Goal: Transaction & Acquisition: Book appointment/travel/reservation

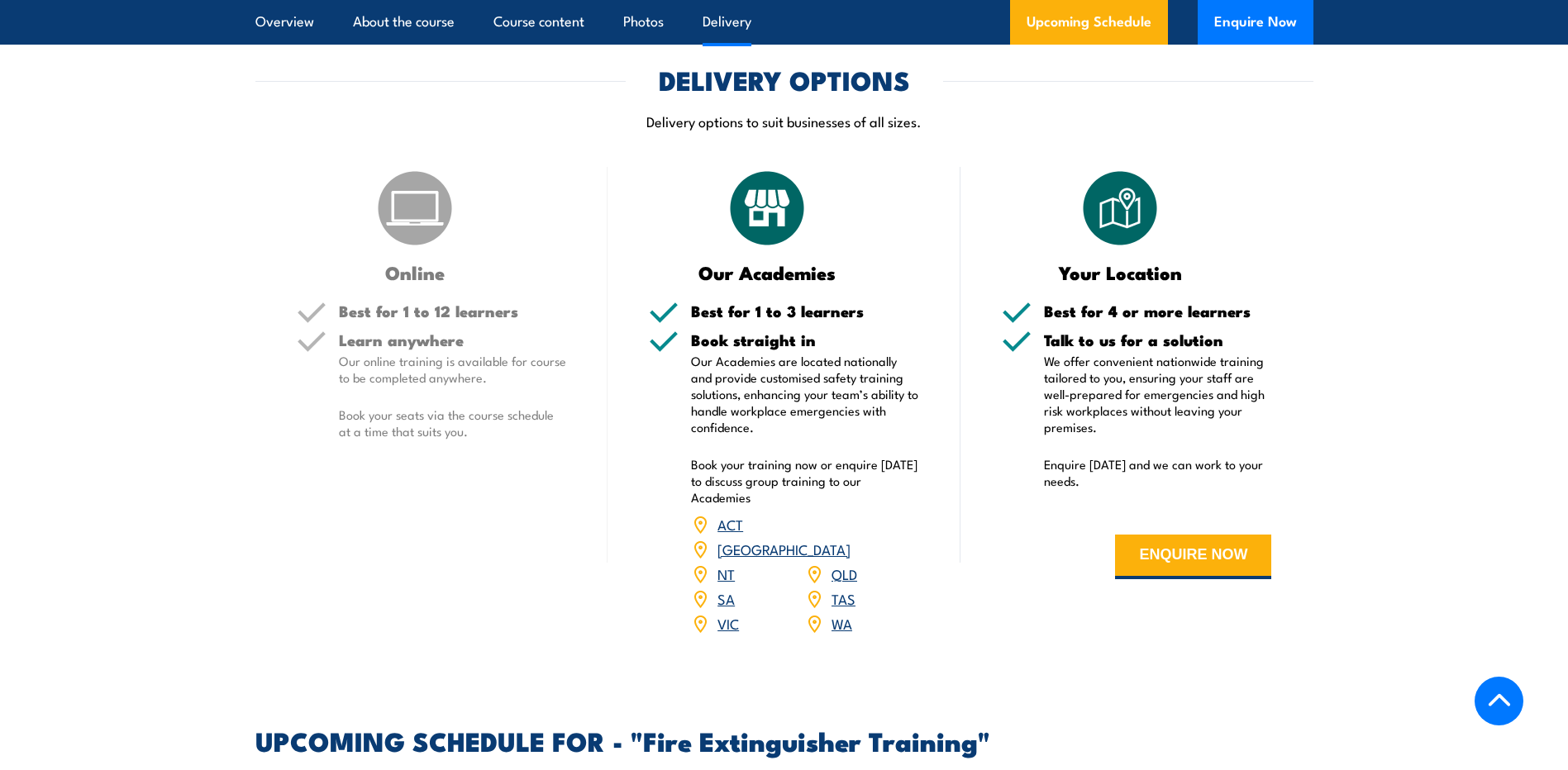
scroll to position [2112, 0]
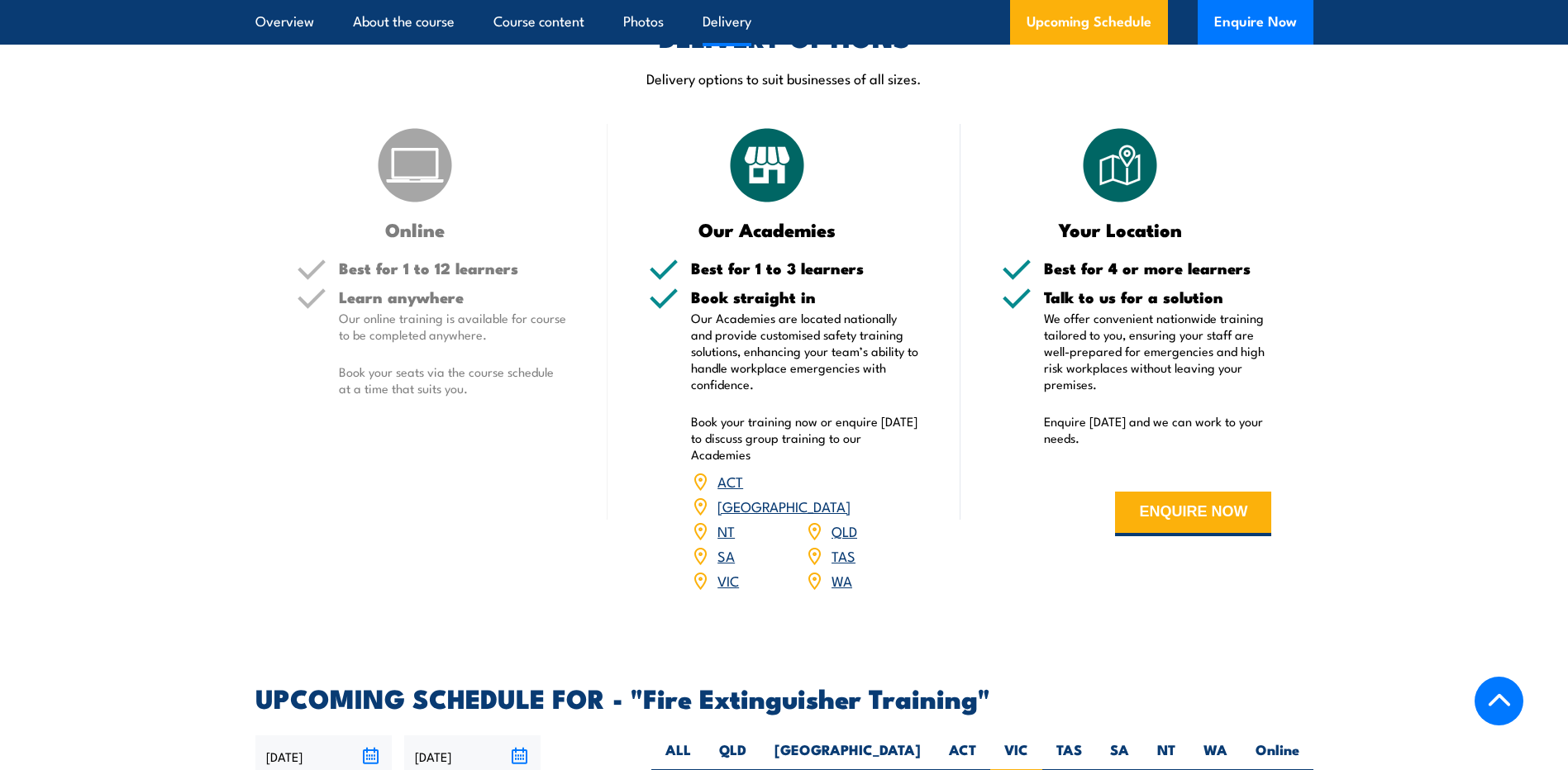
click at [722, 570] on link "VIC" at bounding box center [728, 579] width 21 height 19
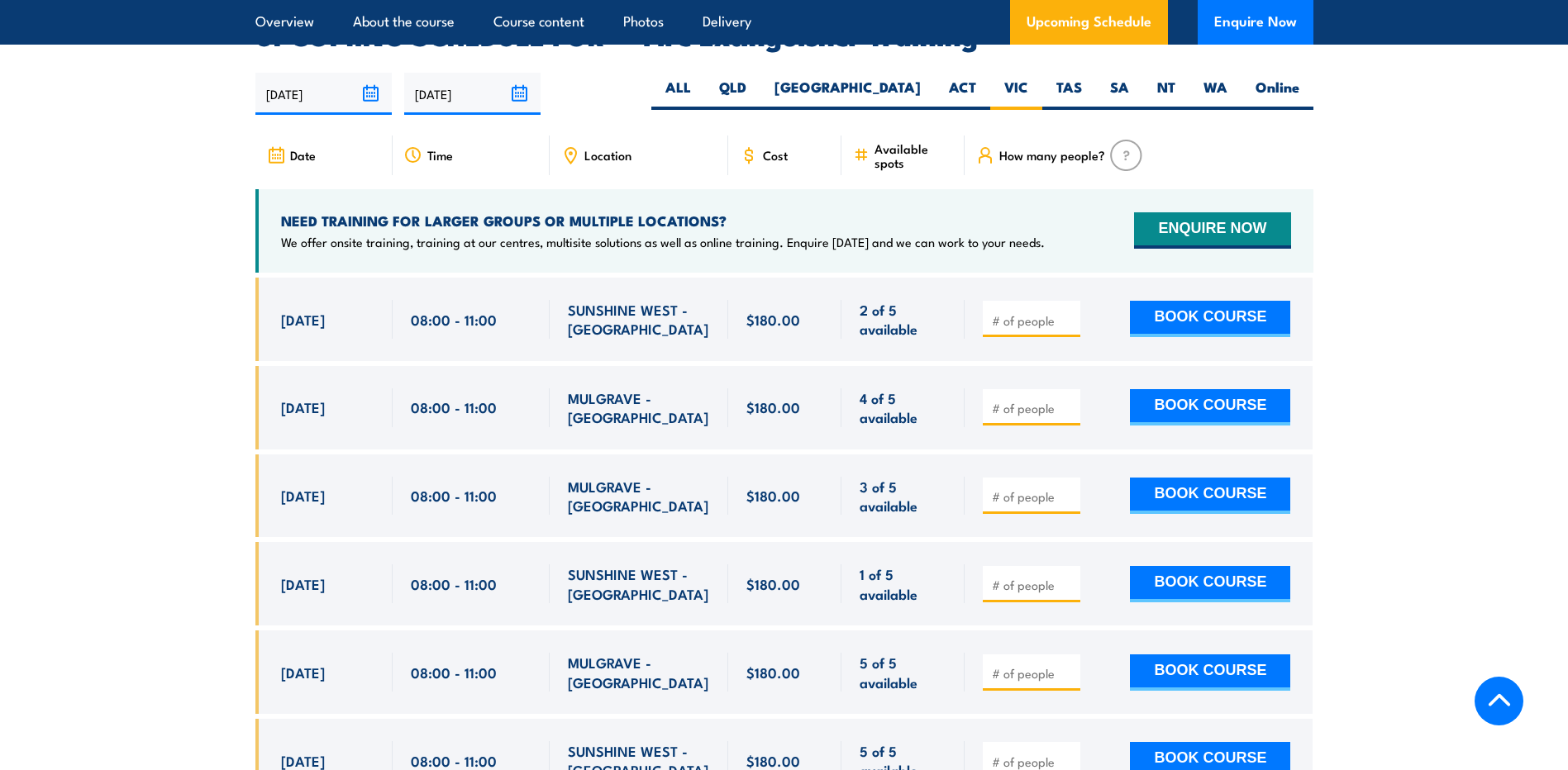
scroll to position [2772, 0]
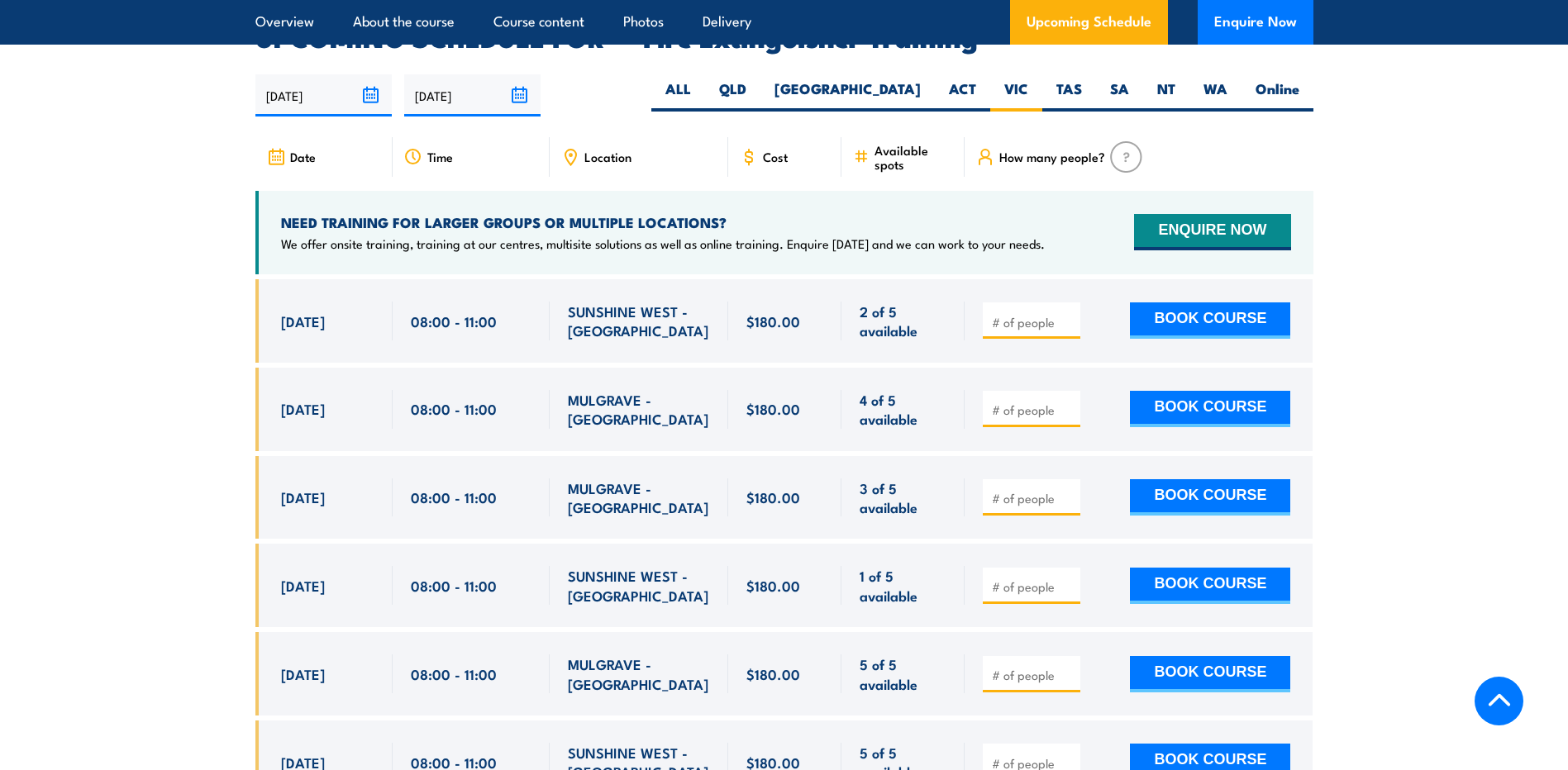
click at [1029, 578] on input "number" at bounding box center [1033, 586] width 82 height 16
type input "3"
click at [1204, 568] on button "BOOK COURSE" at bounding box center [1211, 586] width 161 height 37
click at [1073, 578] on input "3" at bounding box center [1033, 586] width 82 height 16
click at [1071, 578] on input "3" at bounding box center [1033, 586] width 82 height 16
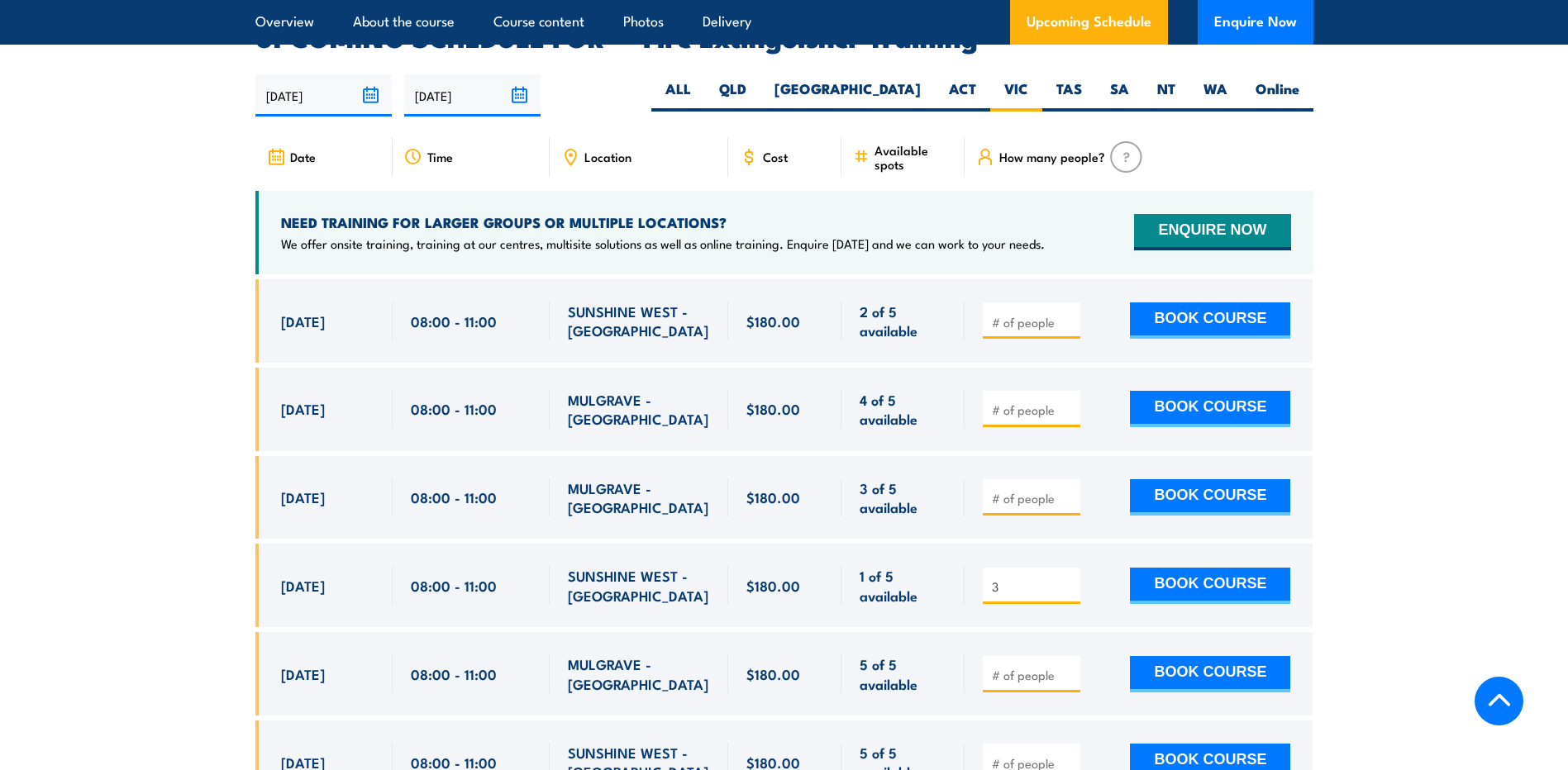
click at [1069, 578] on input "3" at bounding box center [1033, 586] width 82 height 16
drag, startPoint x: 1069, startPoint y: 556, endPoint x: 1049, endPoint y: 569, distance: 23.9
click at [1069, 578] on input "3" at bounding box center [1033, 586] width 82 height 16
type input "1"
click at [1070, 578] on input "1" at bounding box center [1033, 586] width 82 height 16
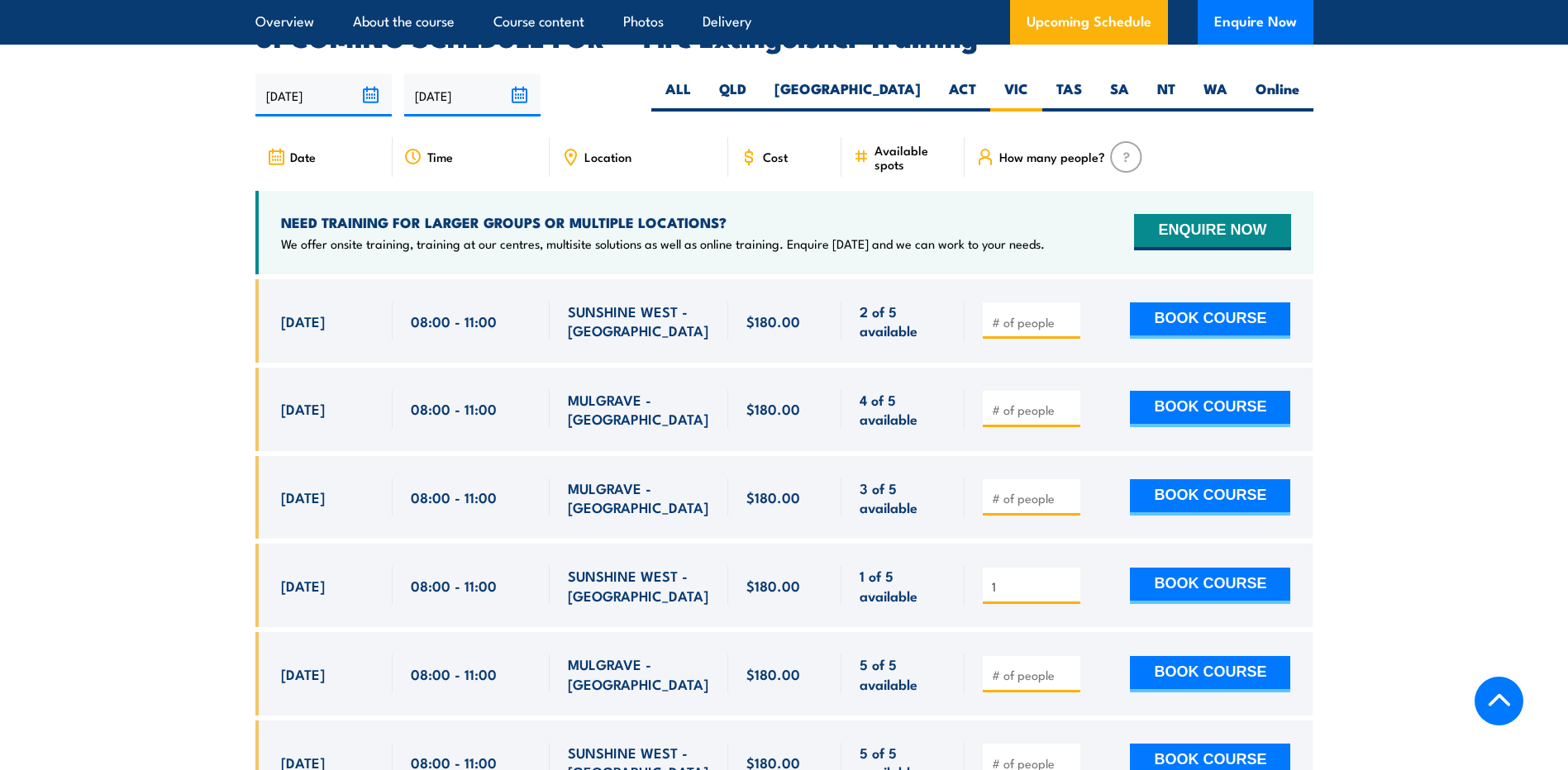
click at [1067, 578] on input "1" at bounding box center [1033, 586] width 82 height 16
click at [1070, 578] on input "1" at bounding box center [1033, 586] width 82 height 16
click at [1064, 578] on input "1" at bounding box center [1033, 586] width 82 height 16
click at [1067, 578] on input "1" at bounding box center [1033, 586] width 82 height 16
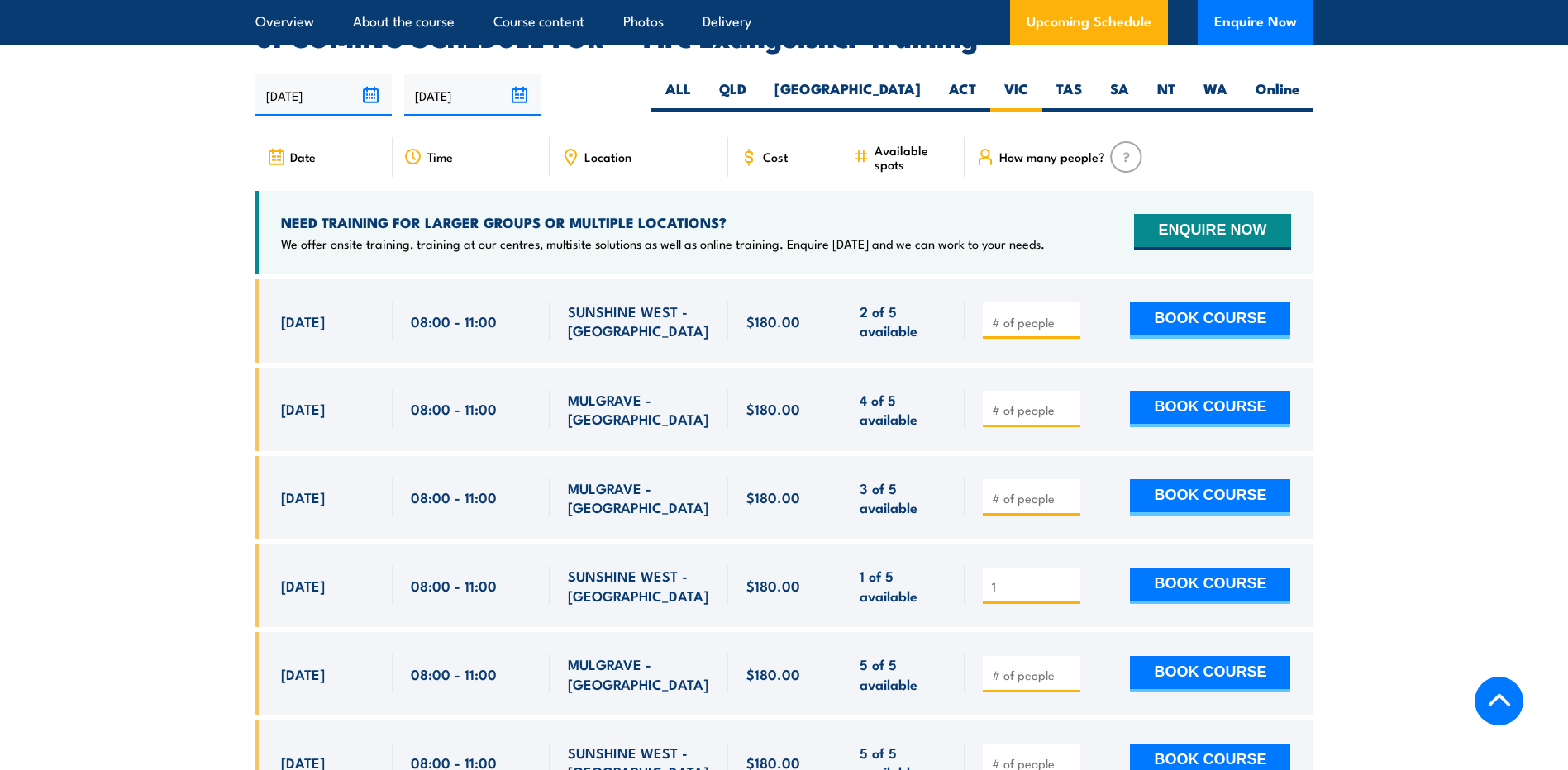
click at [1067, 578] on input "1" at bounding box center [1033, 586] width 82 height 16
click at [1068, 578] on input "1" at bounding box center [1033, 586] width 82 height 16
click at [1005, 578] on input "1" at bounding box center [1033, 586] width 82 height 16
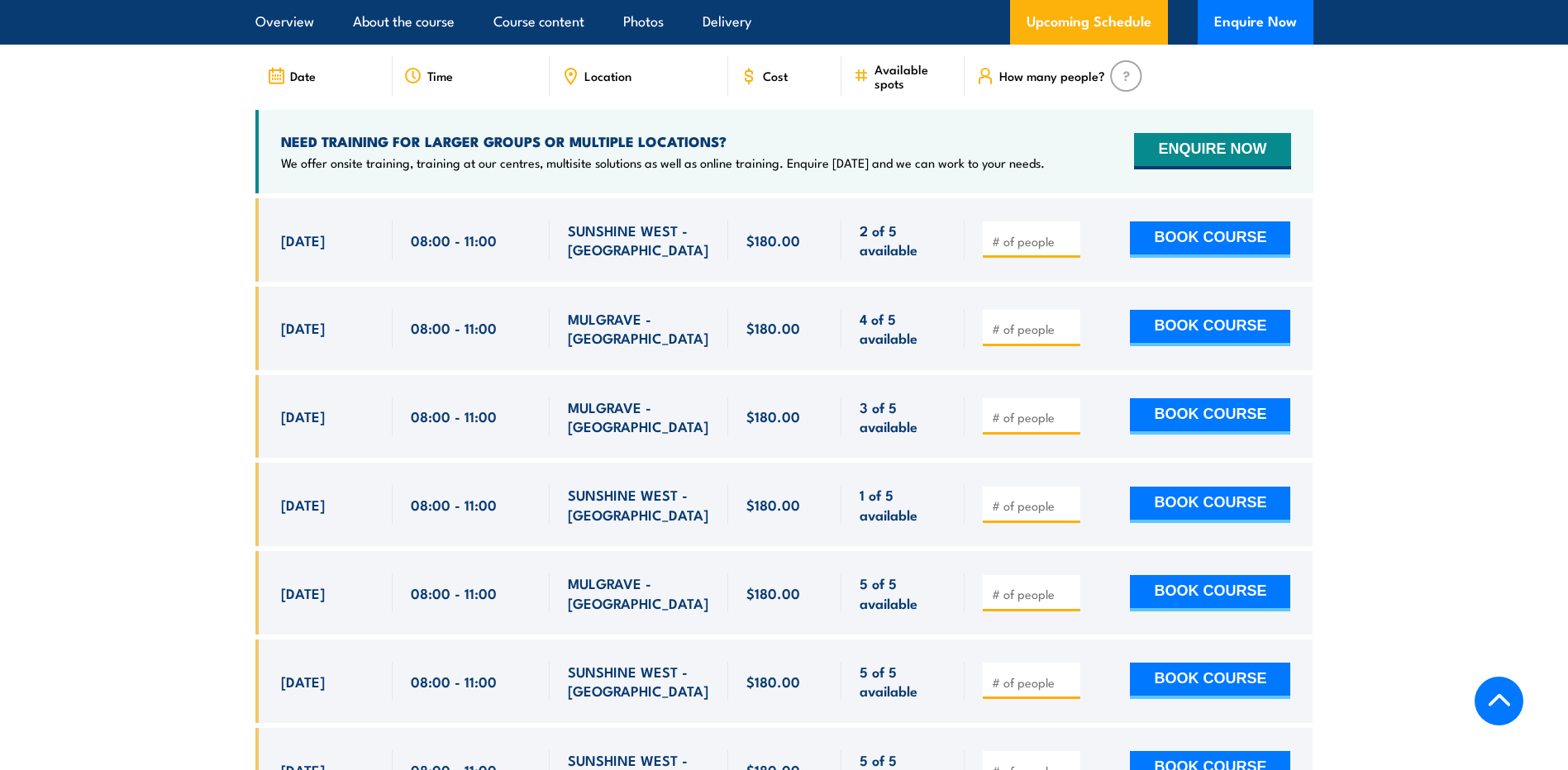
scroll to position [2856, 0]
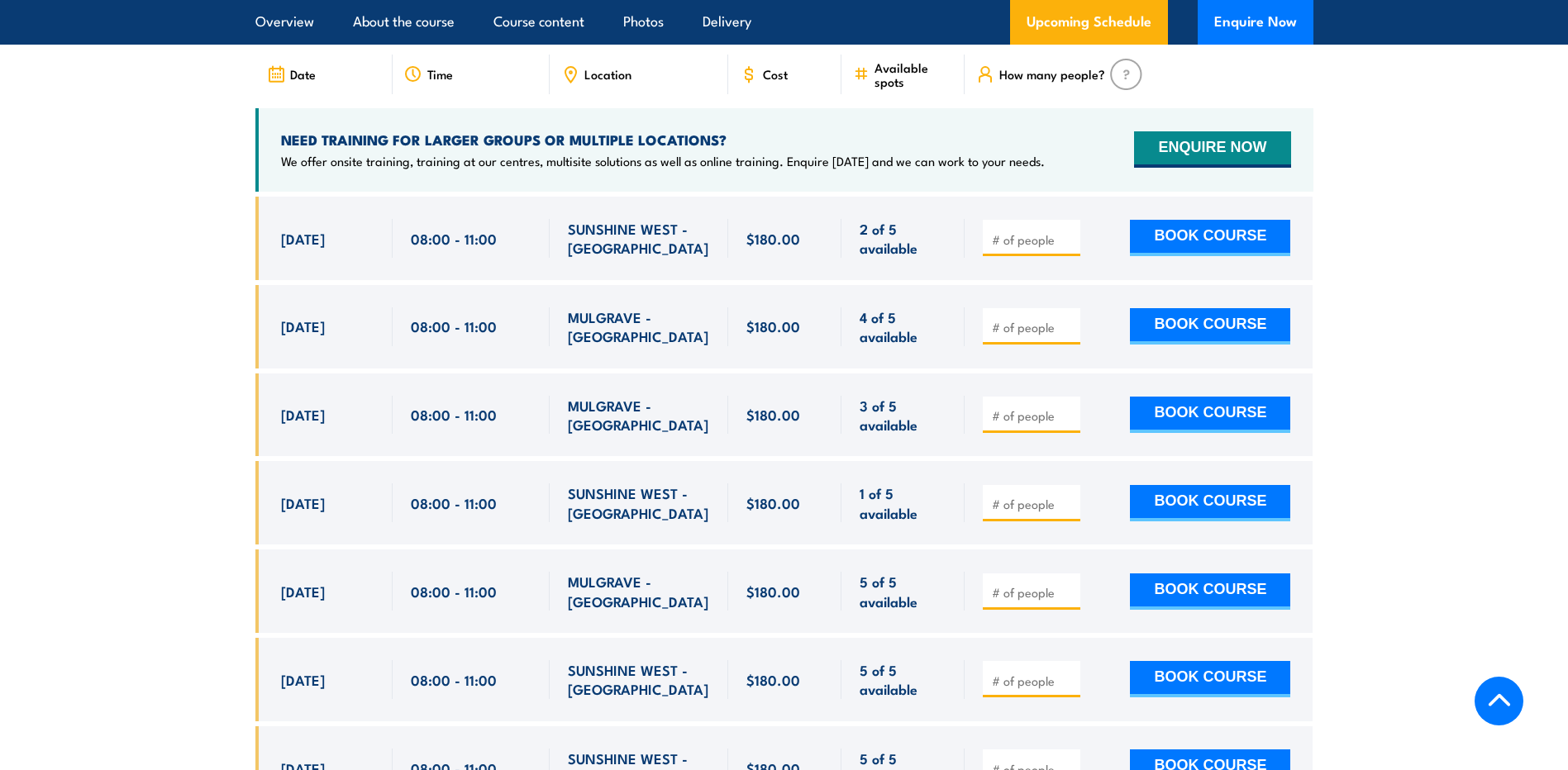
click at [1026, 672] on input "number" at bounding box center [1033, 680] width 82 height 16
click at [1071, 672] on input "1" at bounding box center [1033, 680] width 82 height 16
click at [1068, 672] on input "1" at bounding box center [1033, 680] width 82 height 16
click at [1069, 672] on input "1" at bounding box center [1033, 680] width 82 height 16
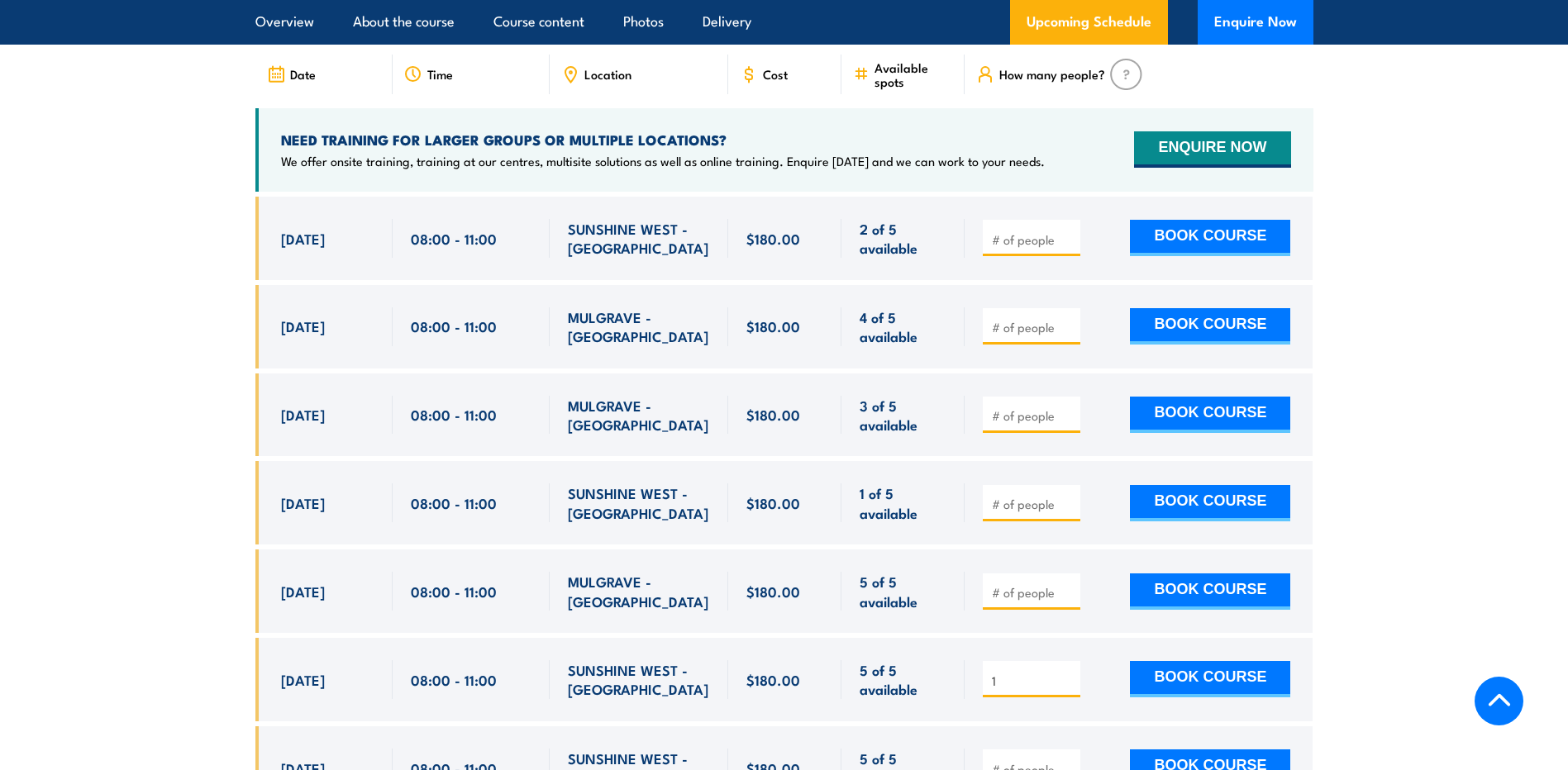
click at [1069, 672] on input "1" at bounding box center [1033, 680] width 82 height 16
click at [1069, 672] on input "2" at bounding box center [1033, 680] width 82 height 16
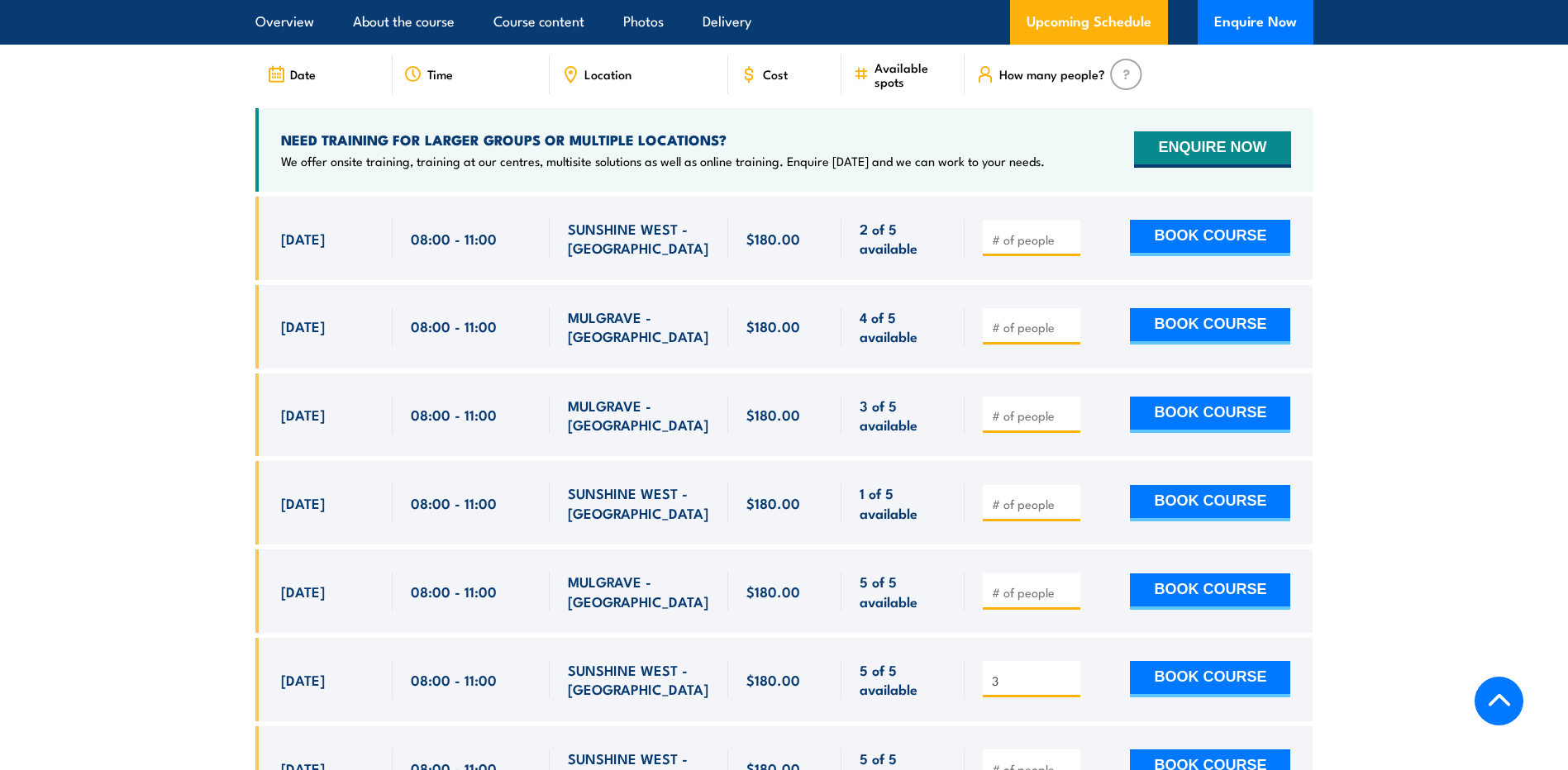
click at [1070, 672] on input "3" at bounding box center [1033, 680] width 82 height 16
click at [1070, 672] on input "4" at bounding box center [1033, 680] width 82 height 16
type input "3"
click at [1069, 672] on input "3" at bounding box center [1033, 680] width 82 height 16
click at [1196, 661] on button "BOOK COURSE" at bounding box center [1211, 679] width 161 height 37
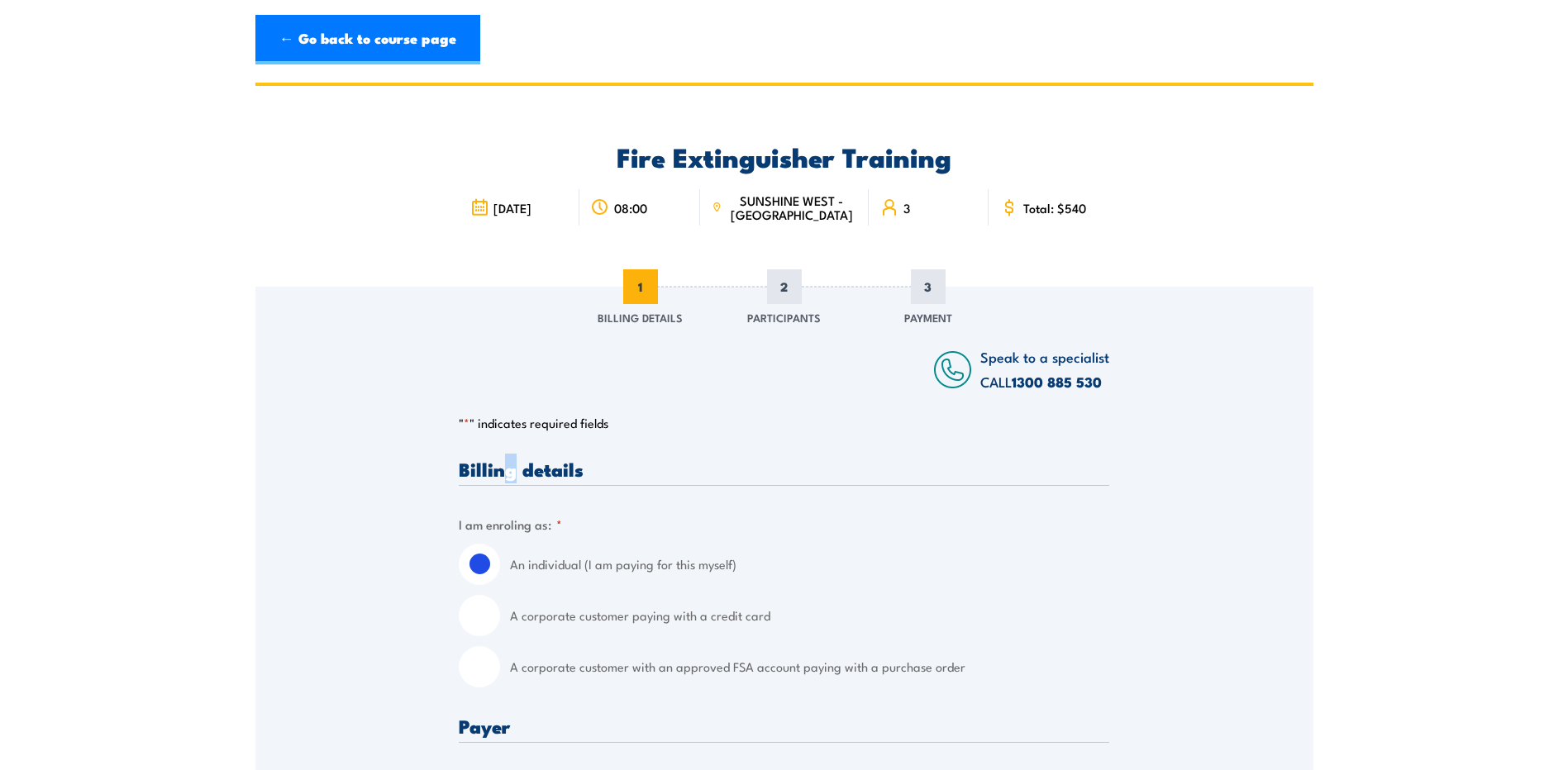
click at [484, 610] on input "A corporate customer paying with a credit card" at bounding box center [479, 615] width 42 height 42
radio input "true"
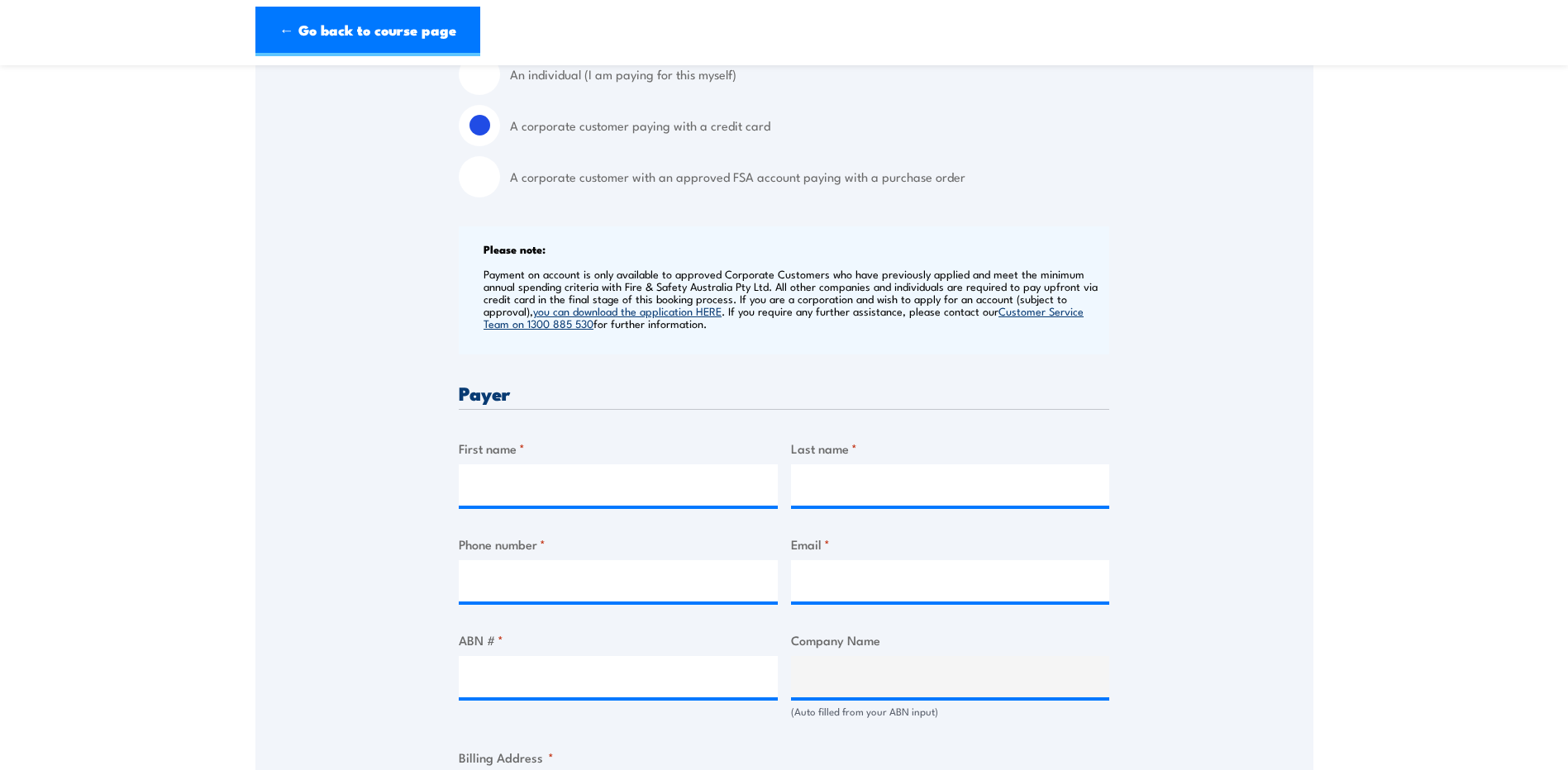
scroll to position [578, 0]
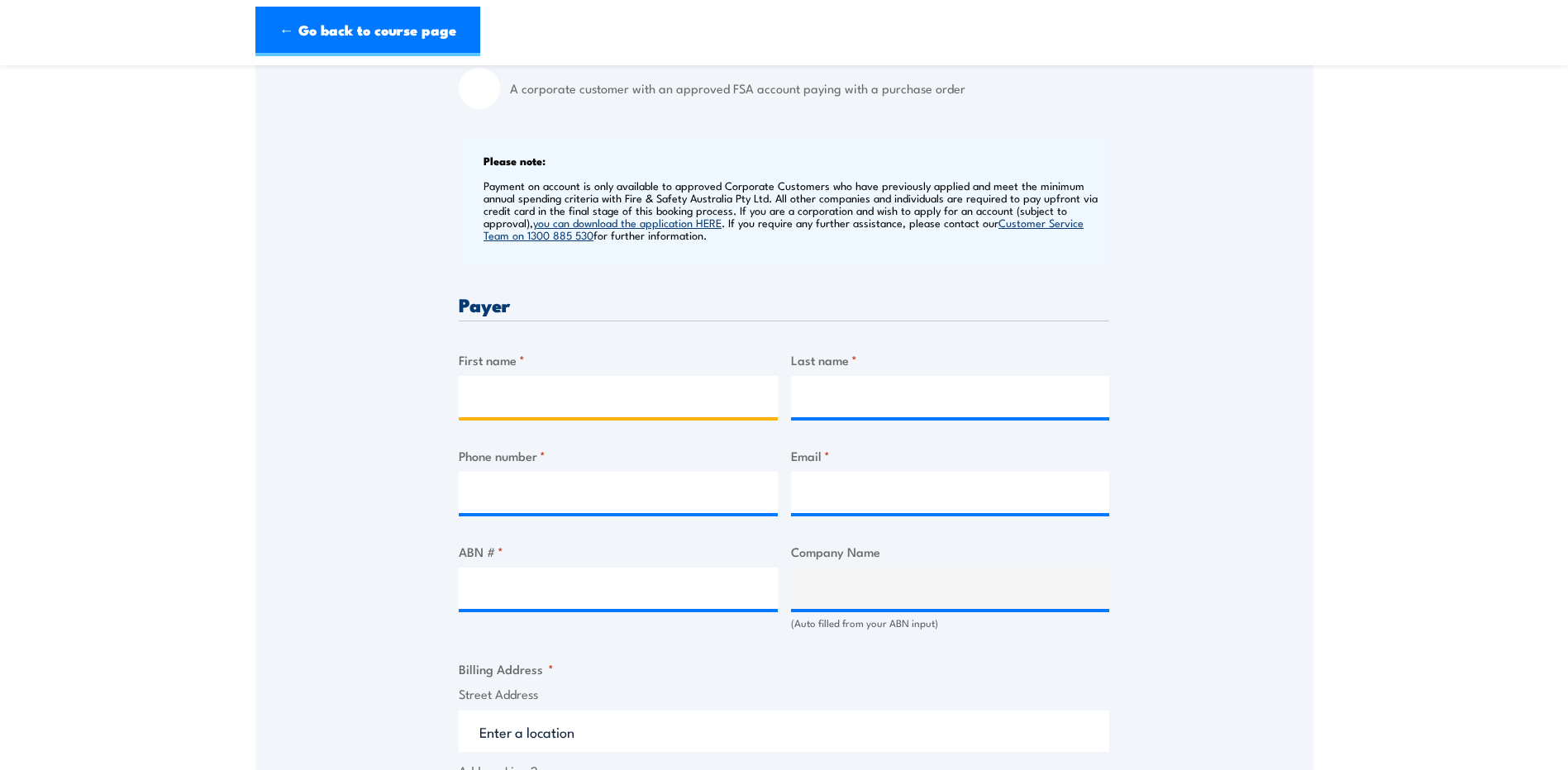
click at [553, 383] on input "First name *" at bounding box center [618, 397] width 319 height 42
type input "Lauren"
type input "Decis"
type input "0402683430"
type input "[EMAIL_ADDRESS][DOMAIN_NAME]"
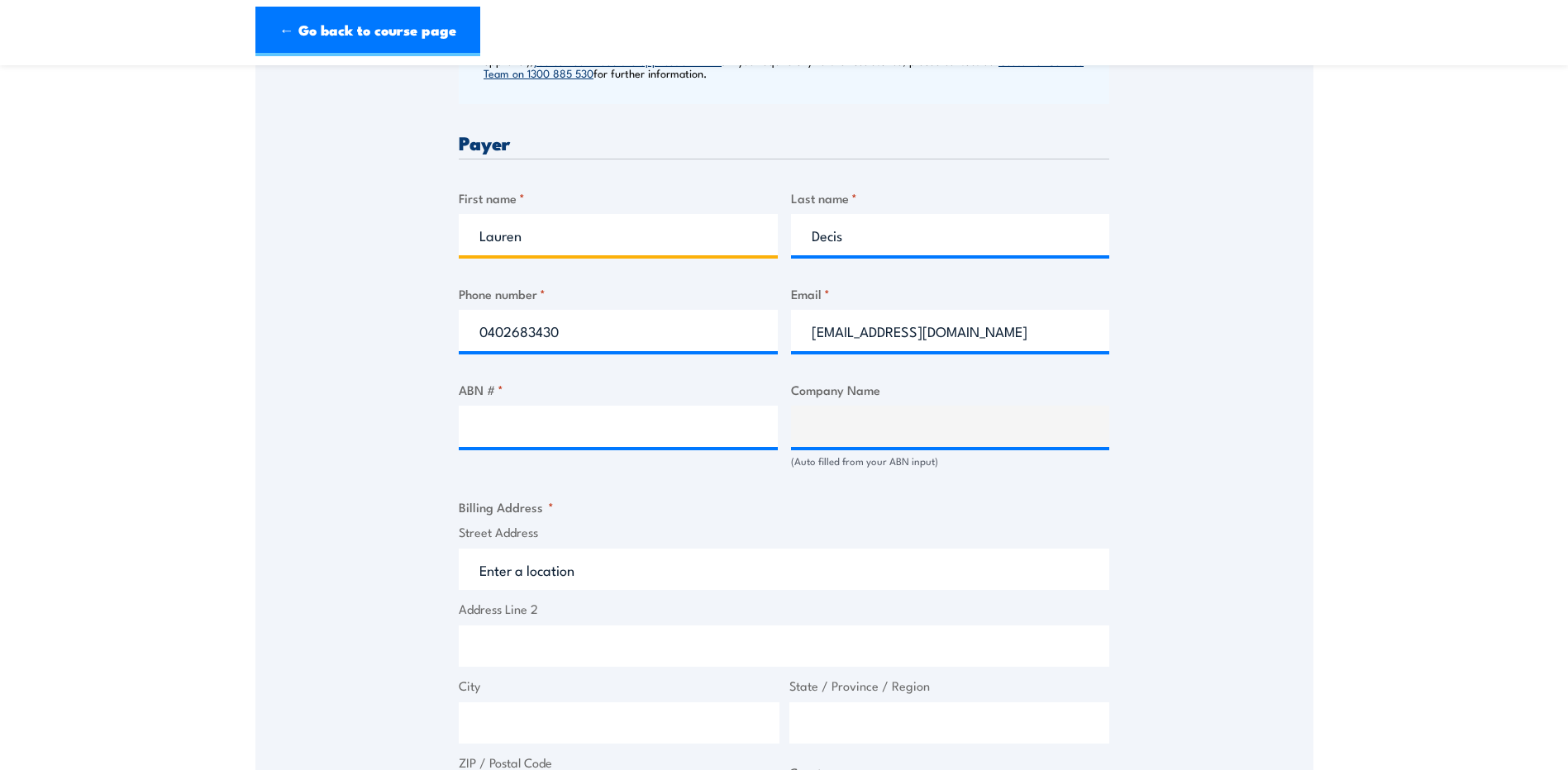
scroll to position [744, 0]
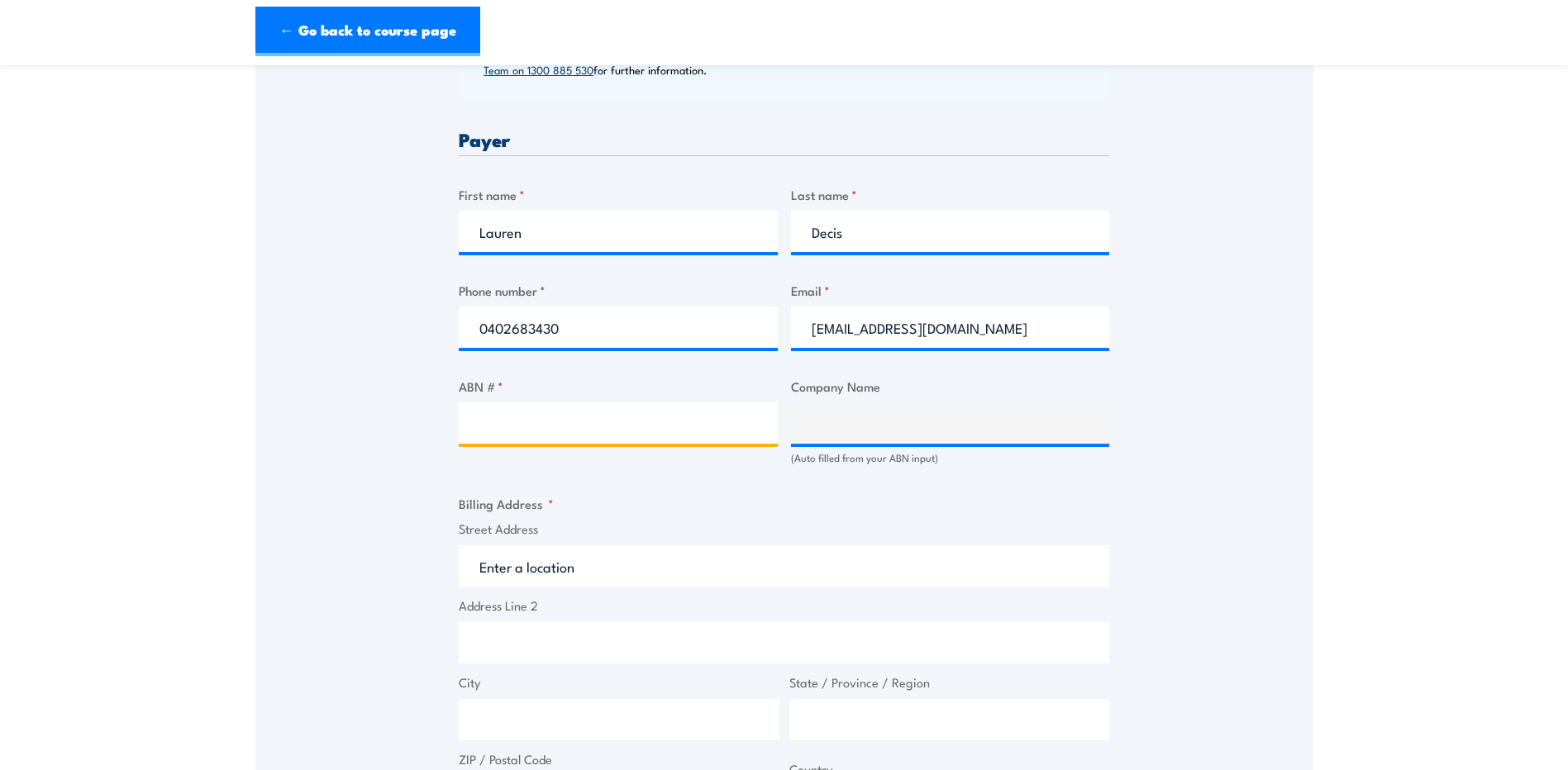
click at [552, 432] on input "ABN # *" at bounding box center [618, 423] width 319 height 42
type input "18076740451"
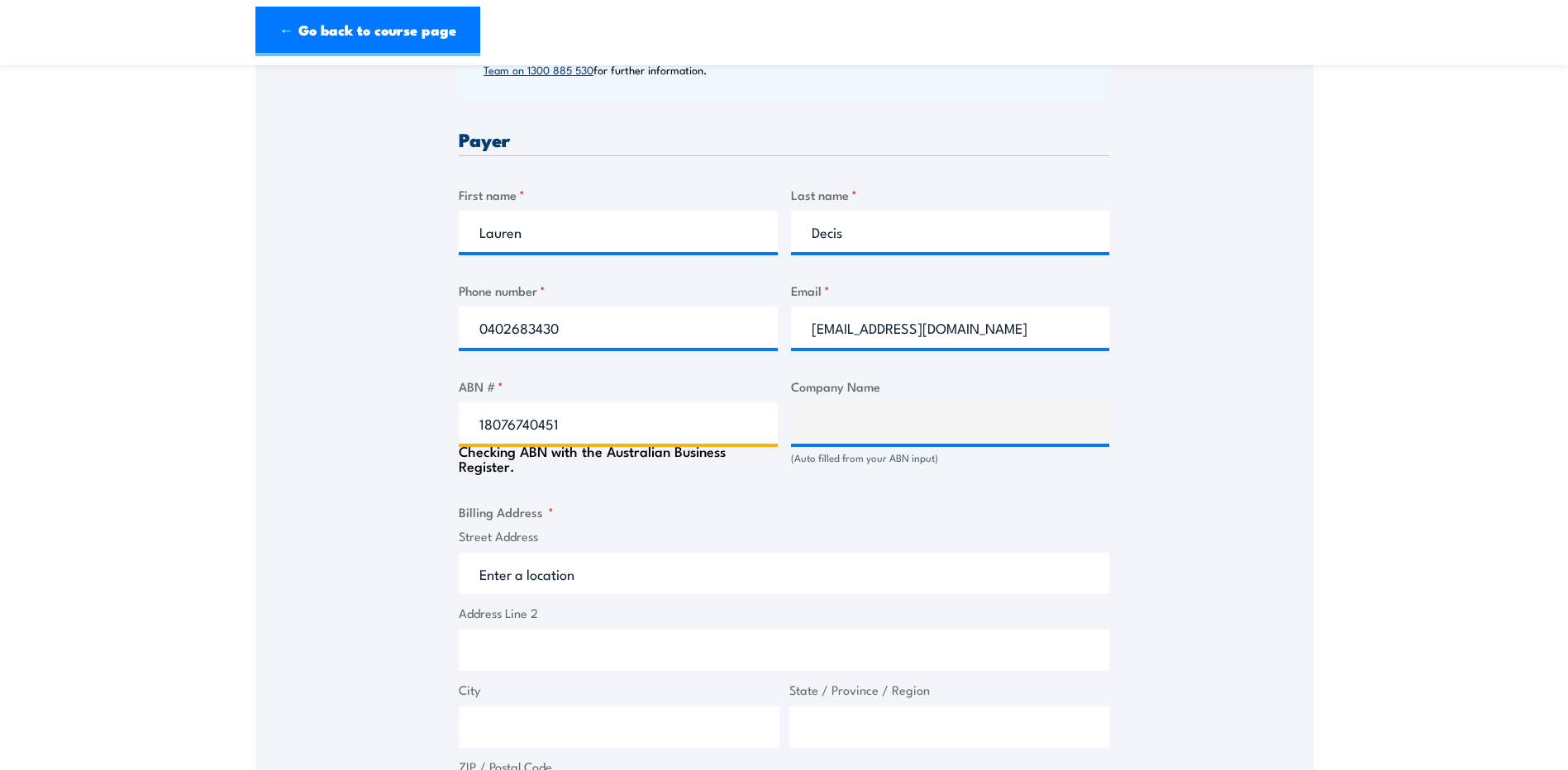
type input "RATE ([GEOGRAPHIC_DATA]) PTY LTD"
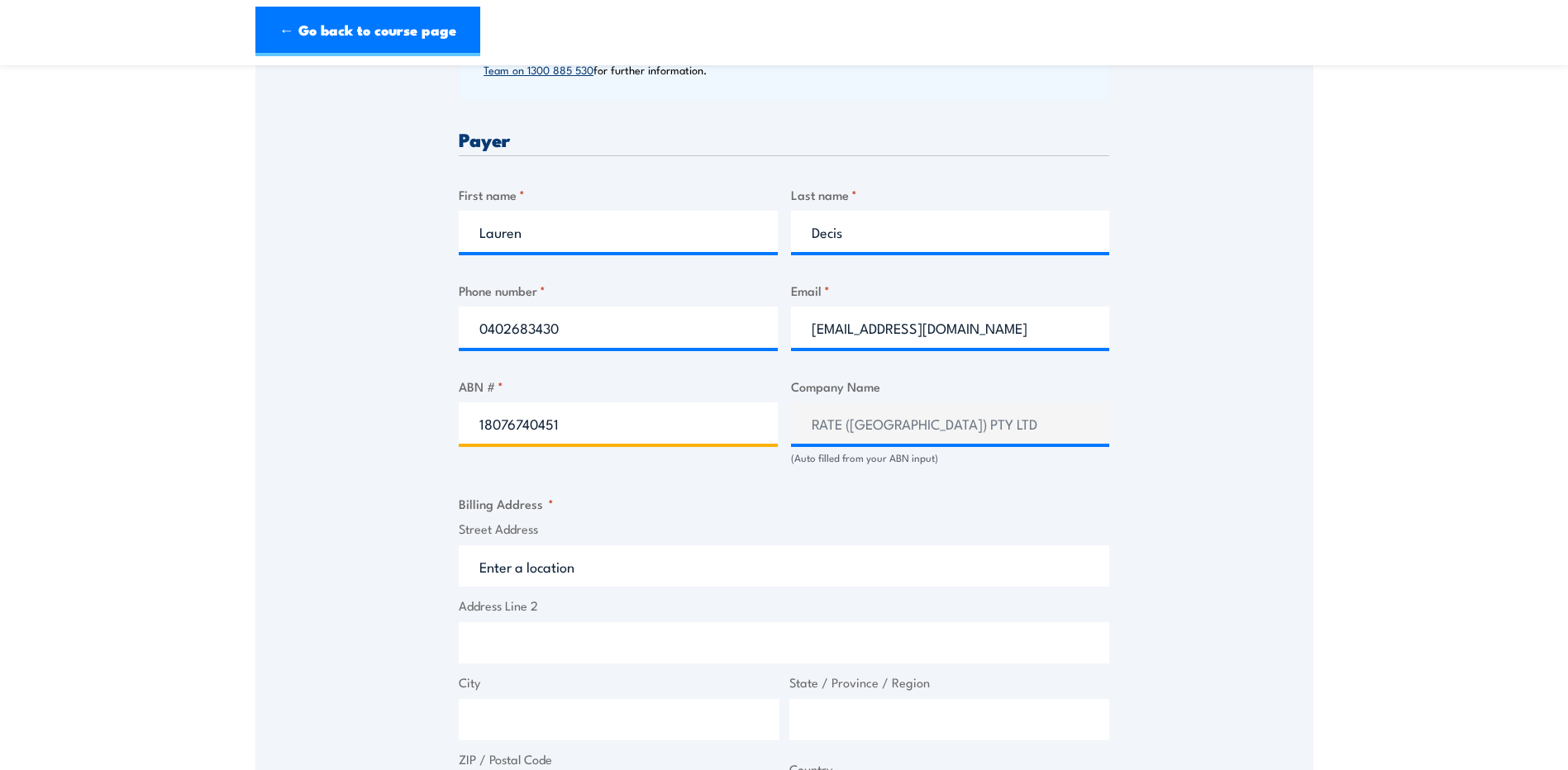
type input "18076740451"
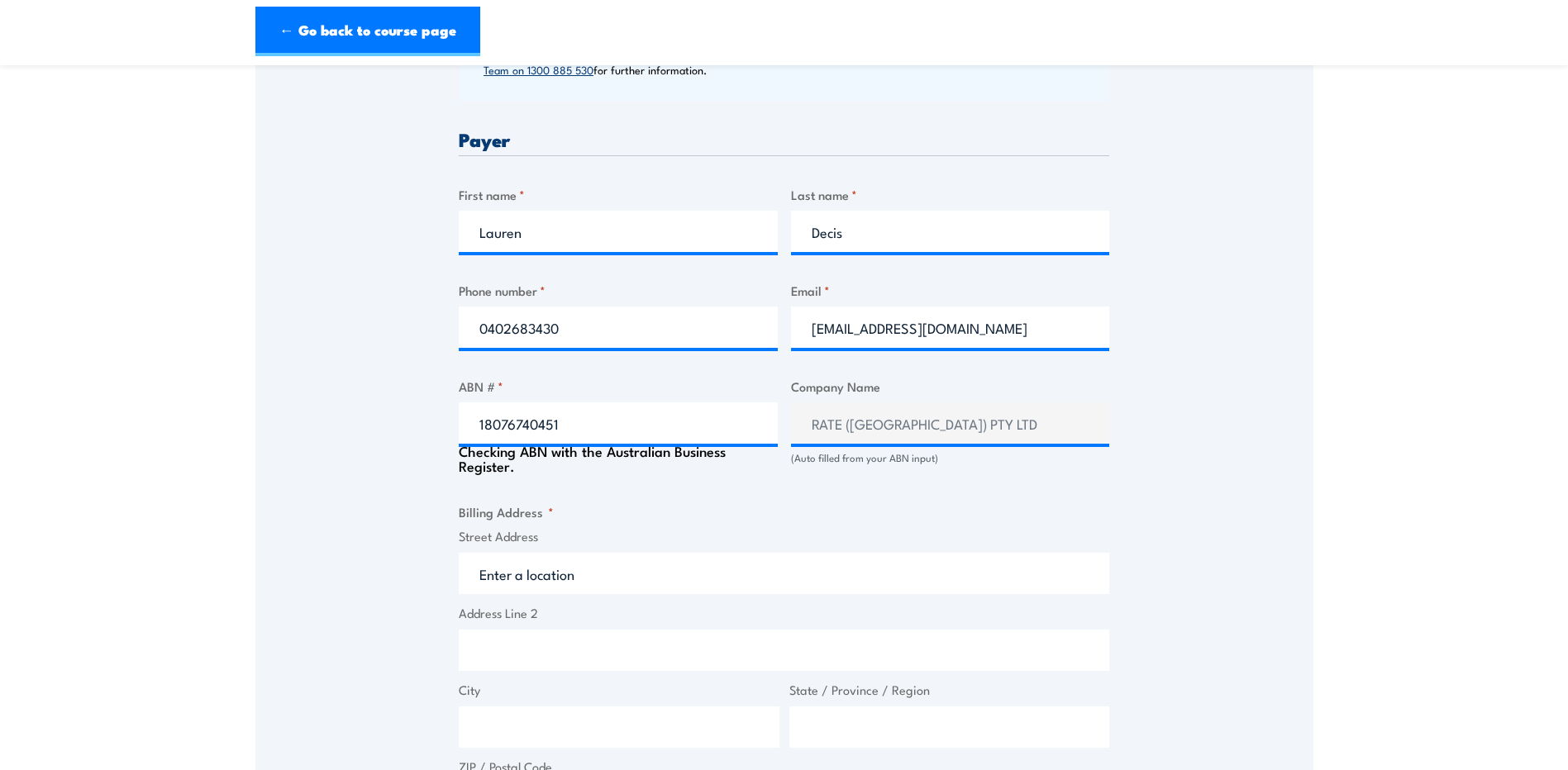
click at [538, 564] on input "Street Address" at bounding box center [784, 573] width 650 height 42
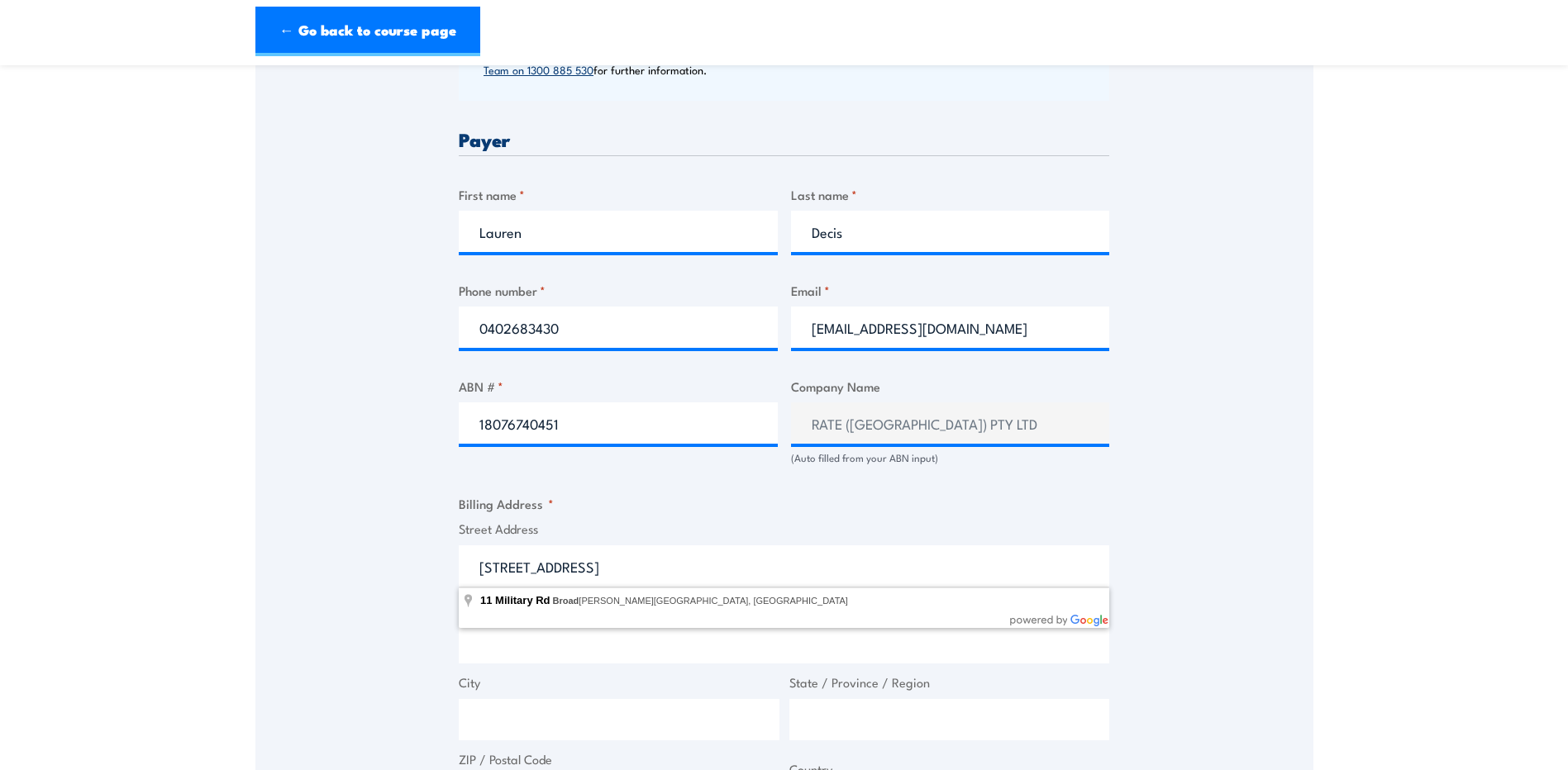
type input "[STREET_ADDRESS]"
type input "11 Military Rd"
type input "Broadmeadows"
type input "Victoria"
type input "3047"
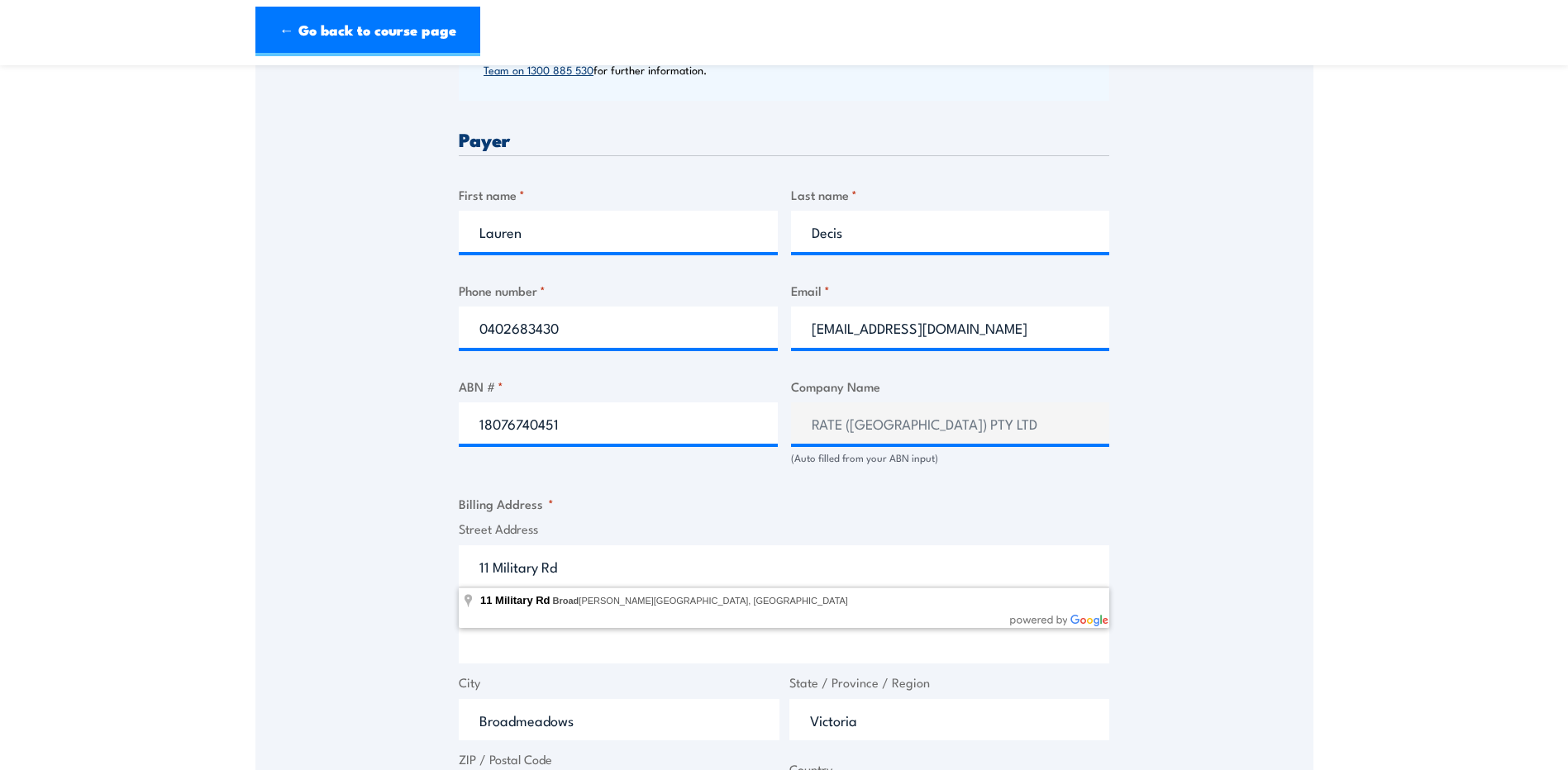
select select "[GEOGRAPHIC_DATA]"
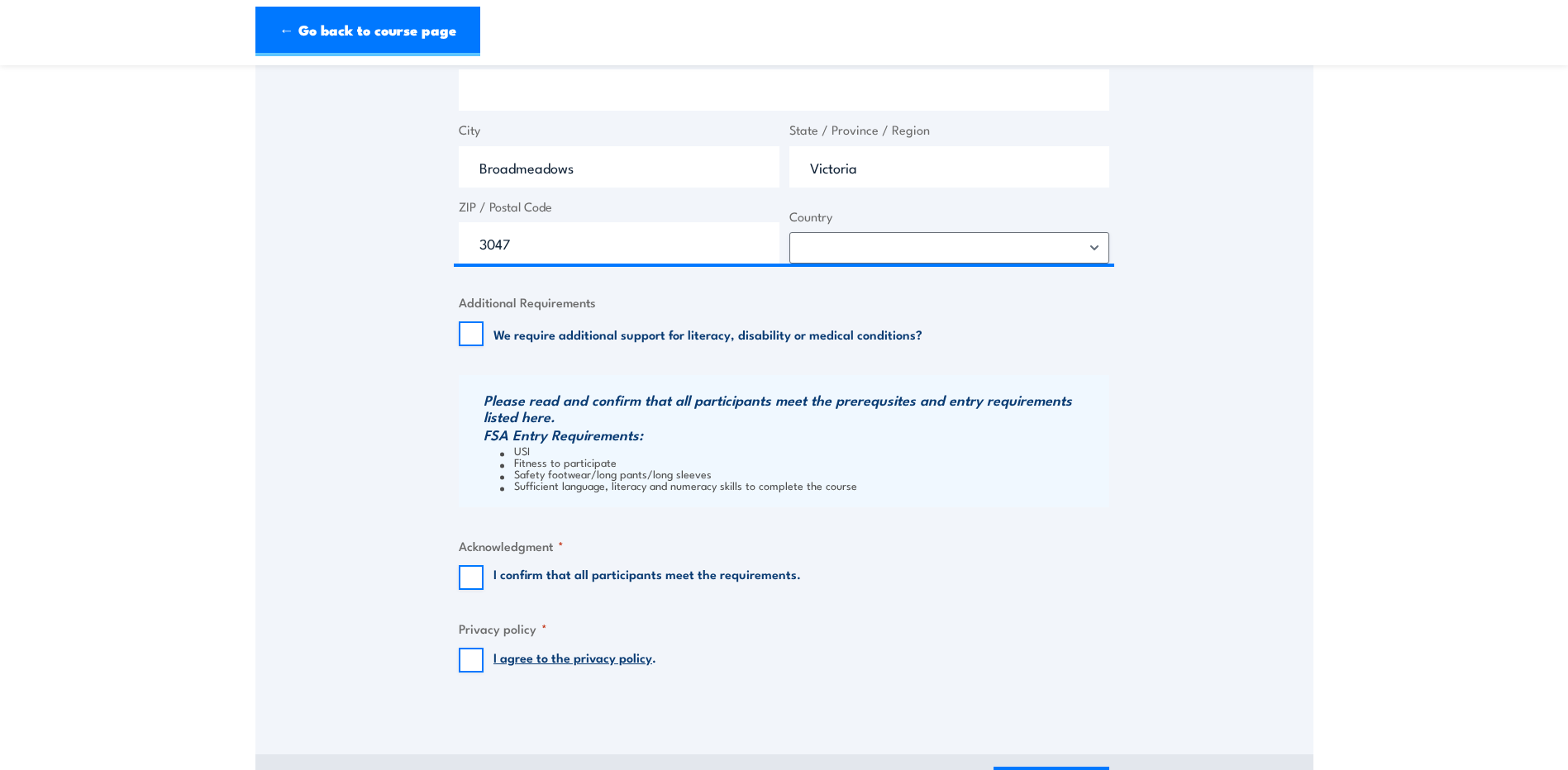
scroll to position [1322, 0]
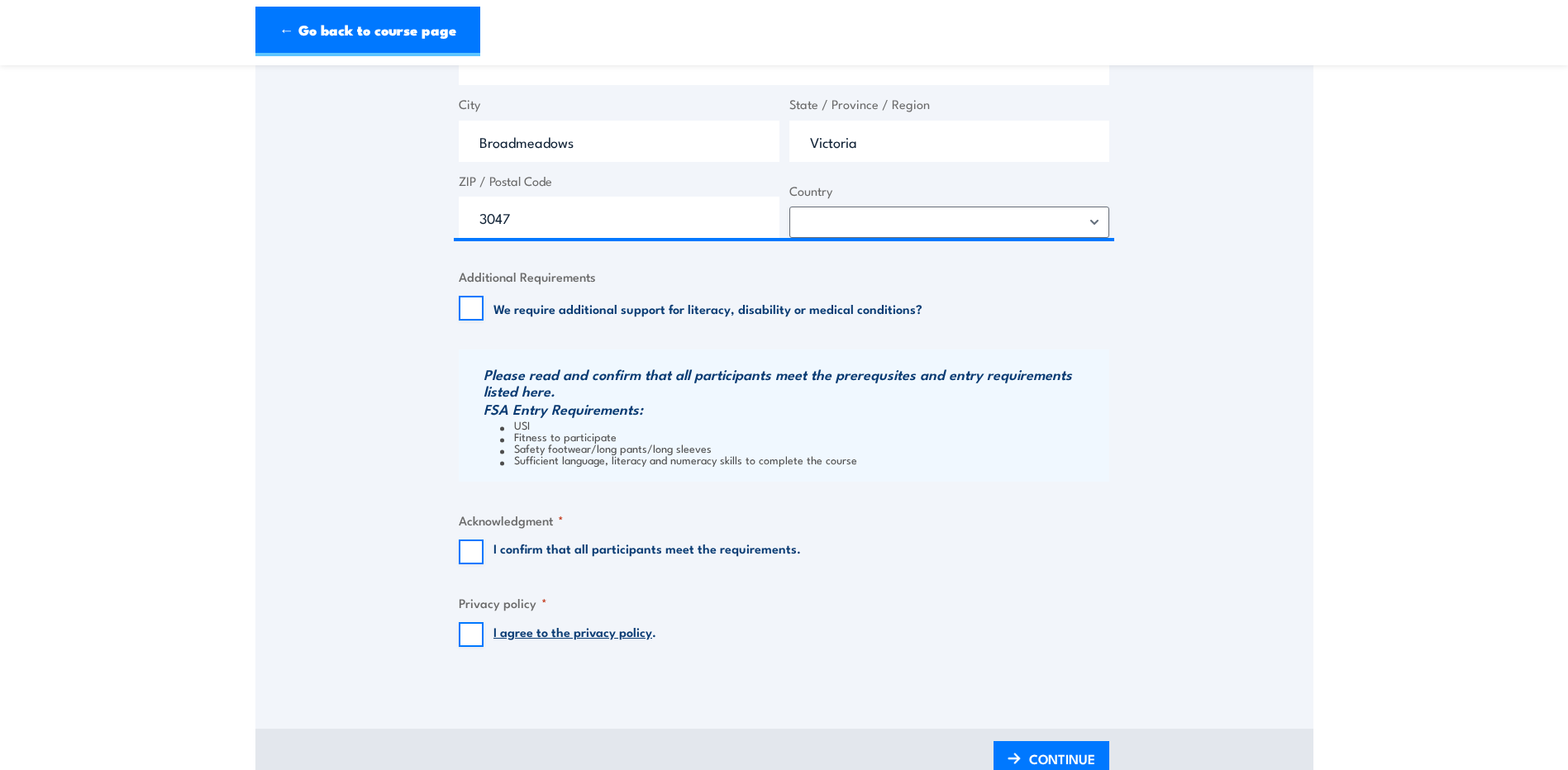
click at [471, 549] on input "I confirm that all participants meet the requirements." at bounding box center [471, 552] width 25 height 25
checkbox input "true"
click at [471, 632] on input "I agree to the privacy policy ." at bounding box center [471, 635] width 25 height 25
checkbox input "true"
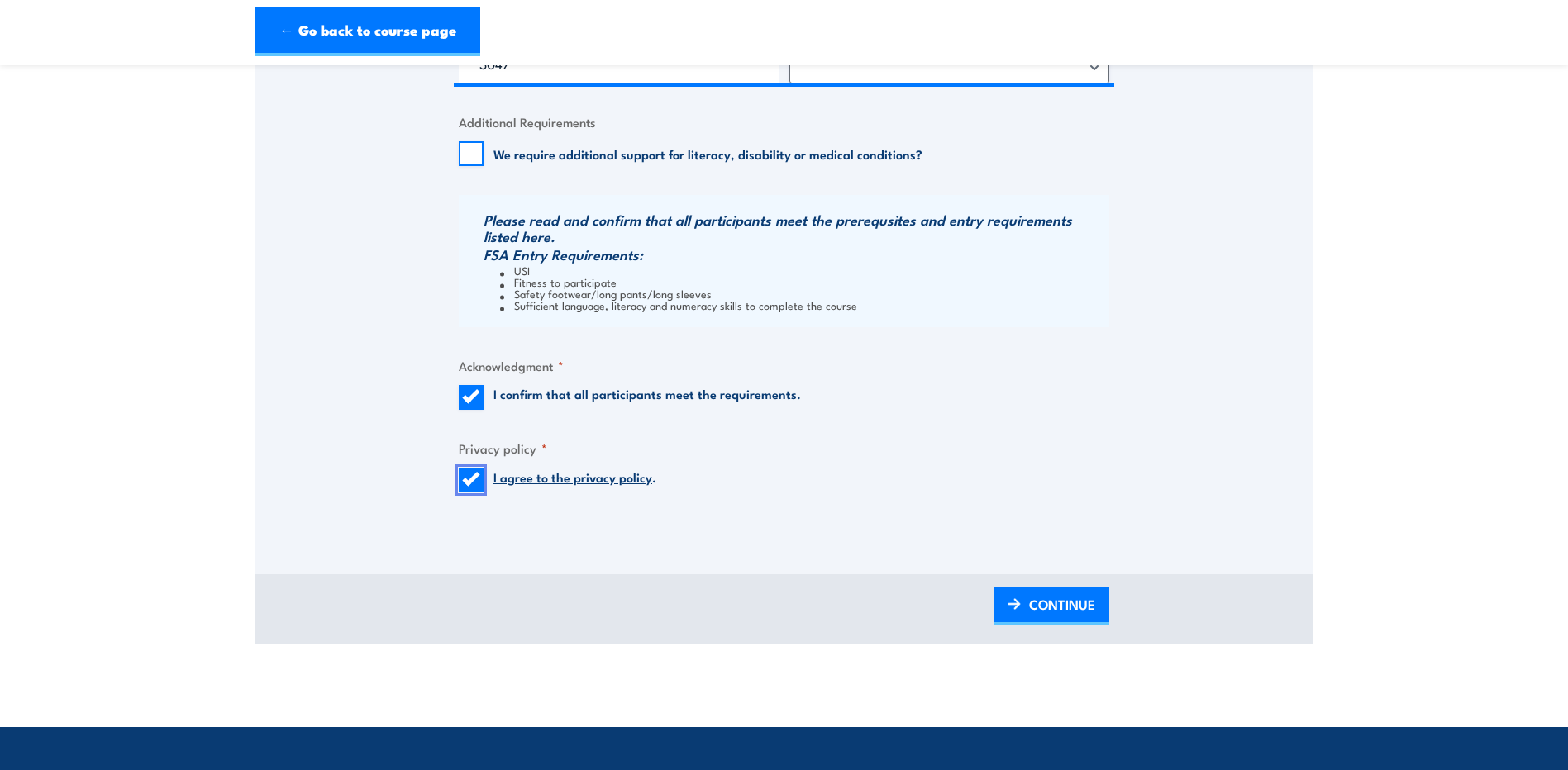
scroll to position [1487, 0]
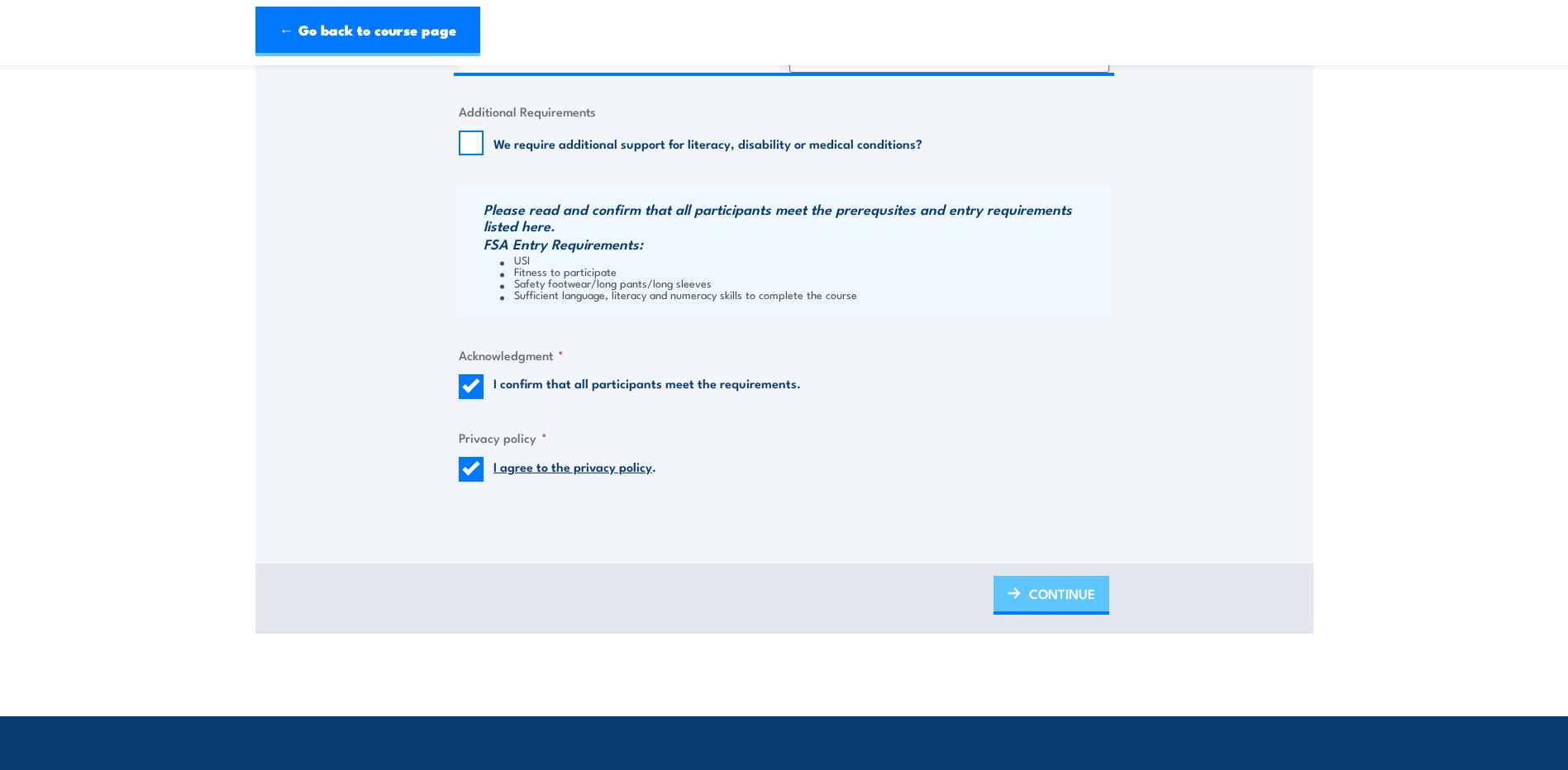
click at [1065, 598] on span "CONTINUE" at bounding box center [1062, 593] width 66 height 44
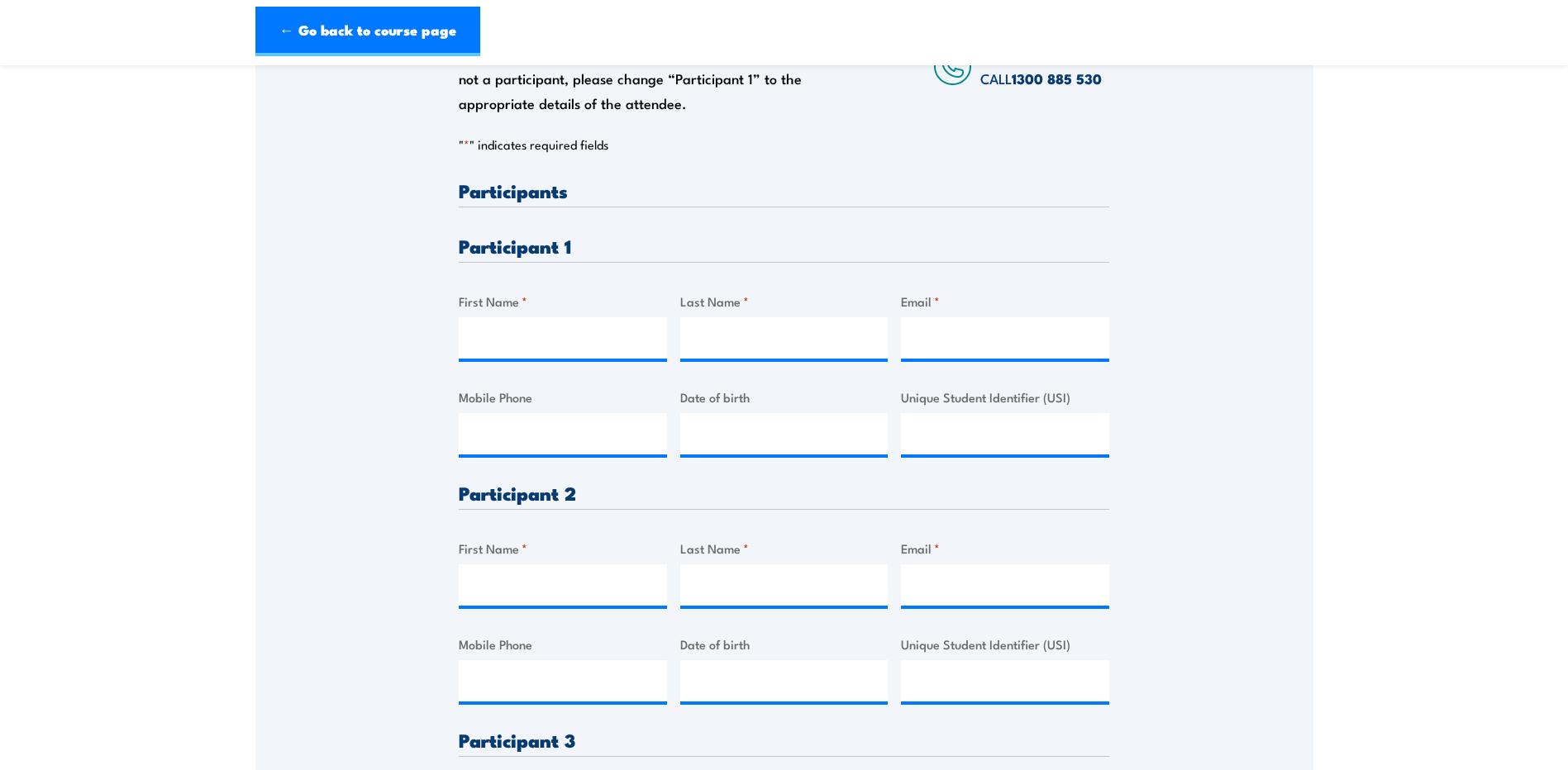
scroll to position [331, 0]
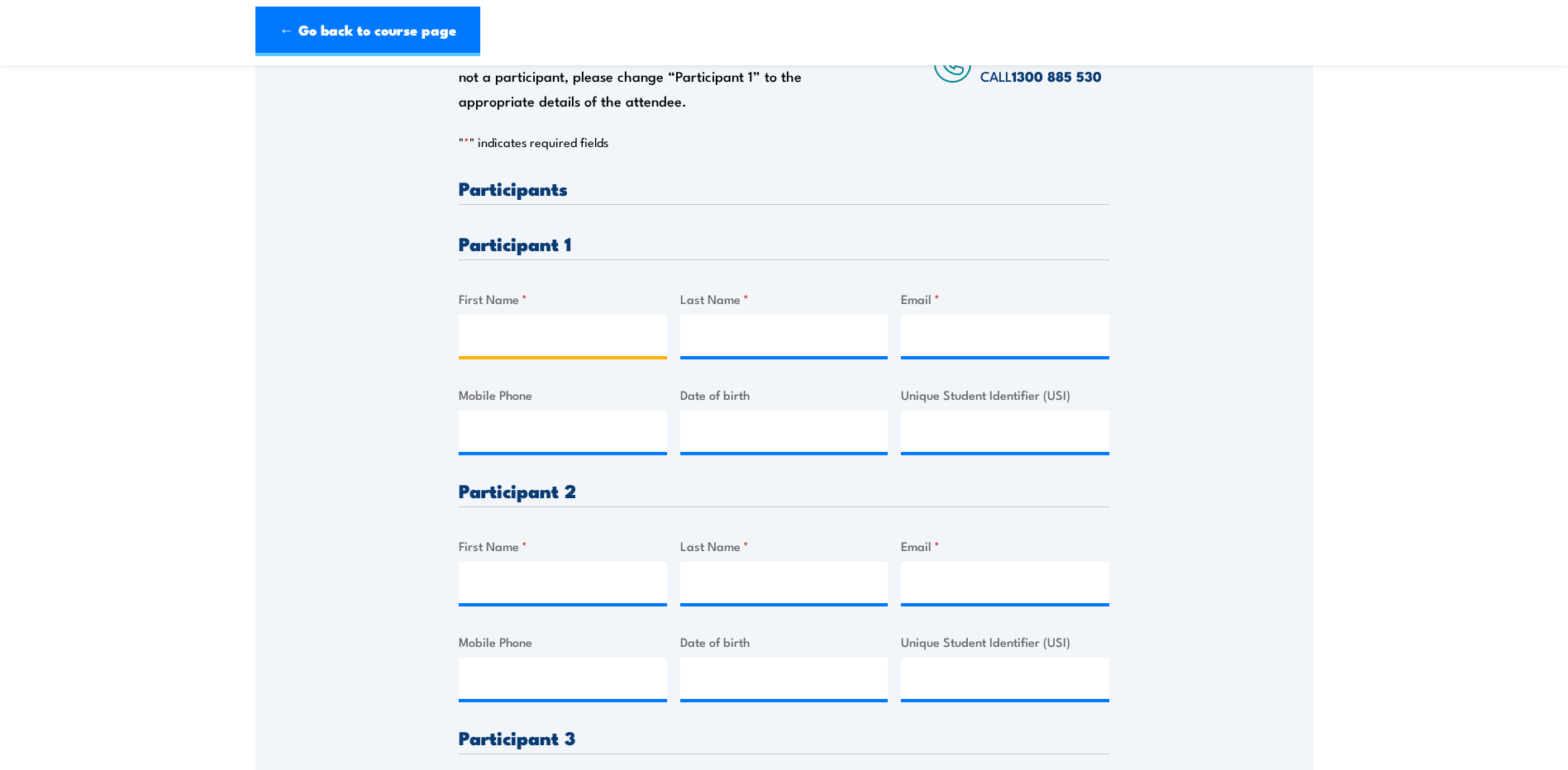
click at [532, 334] on input "First Name *" at bounding box center [562, 335] width 208 height 42
click at [1258, 337] on div "Please provide names and contact details for each of the participants below. No…" at bounding box center [784, 468] width 1058 height 1024
click at [535, 343] on input "First Name *" at bounding box center [562, 335] width 208 height 42
type input "[PERSON_NAME]"
type input "Pegoraro"
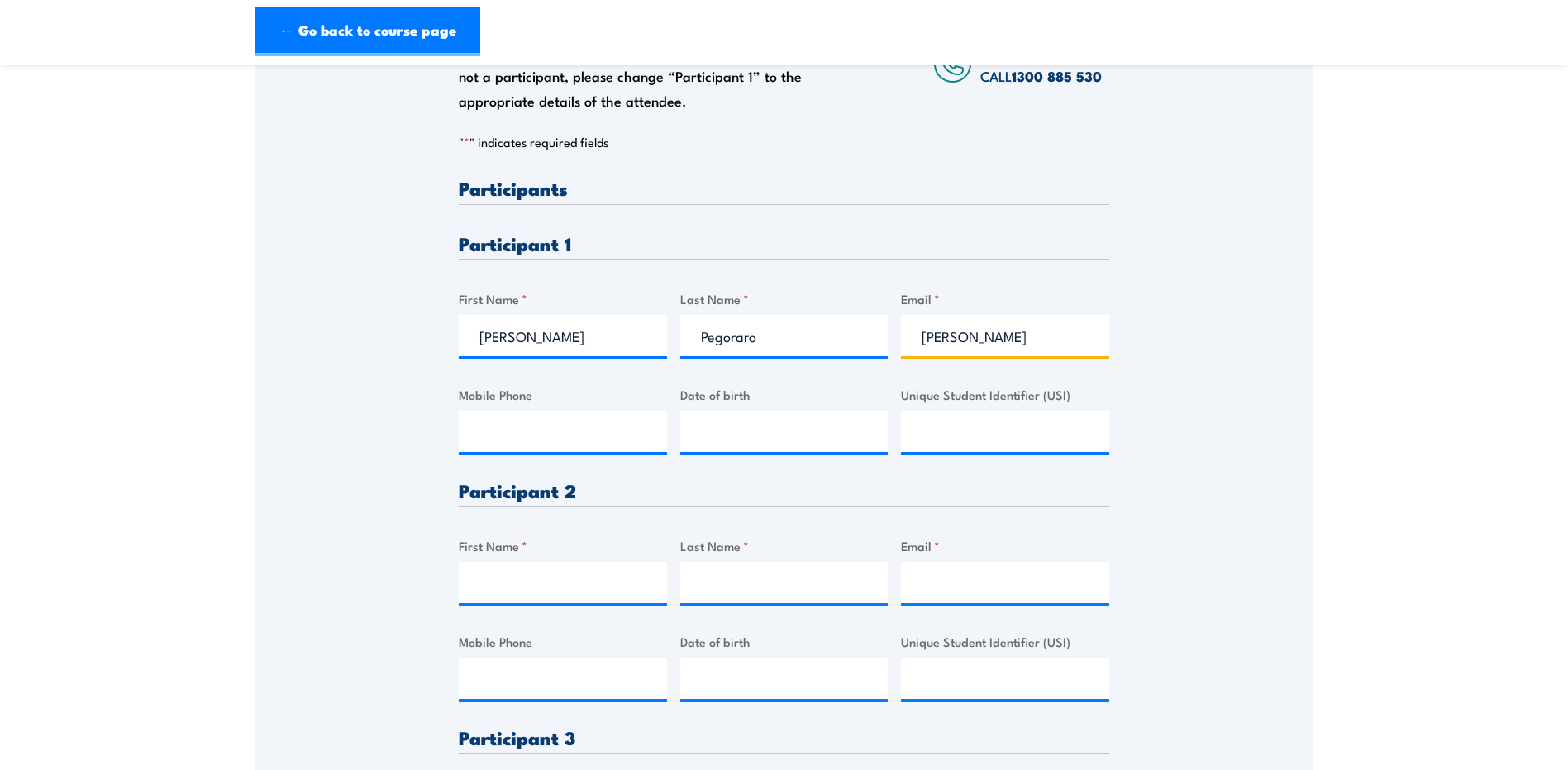
type input "[EMAIL_ADDRESS][DOMAIN_NAME]"
drag, startPoint x: 1041, startPoint y: 334, endPoint x: 1048, endPoint y: 347, distance: 14.8
click at [1042, 334] on input "[EMAIL_ADDRESS][DOMAIN_NAME]" at bounding box center [1005, 335] width 208 height 42
type input "0487888301"
click at [575, 575] on input "First Name *" at bounding box center [562, 582] width 208 height 42
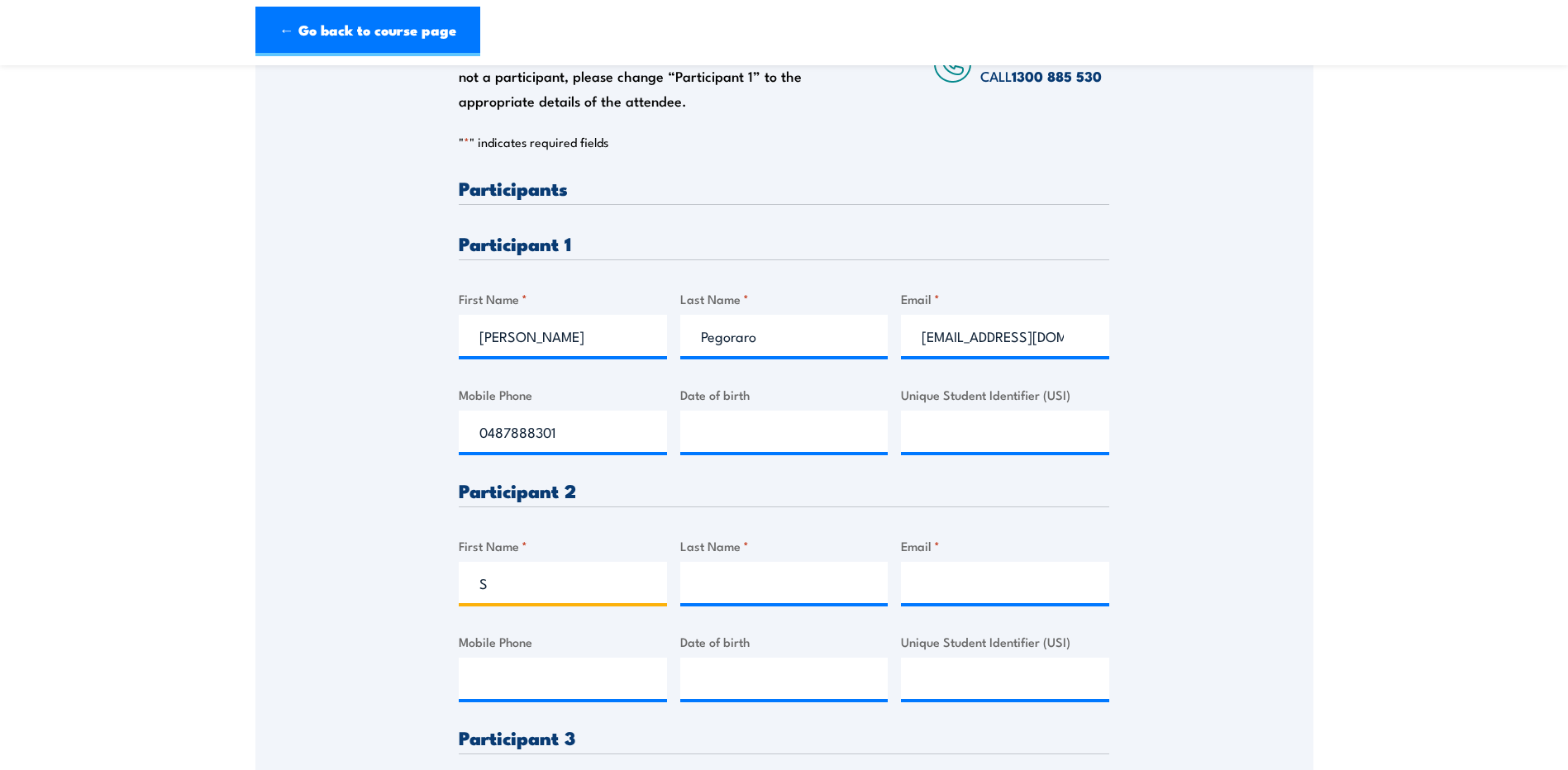
type input "[PERSON_NAME]"
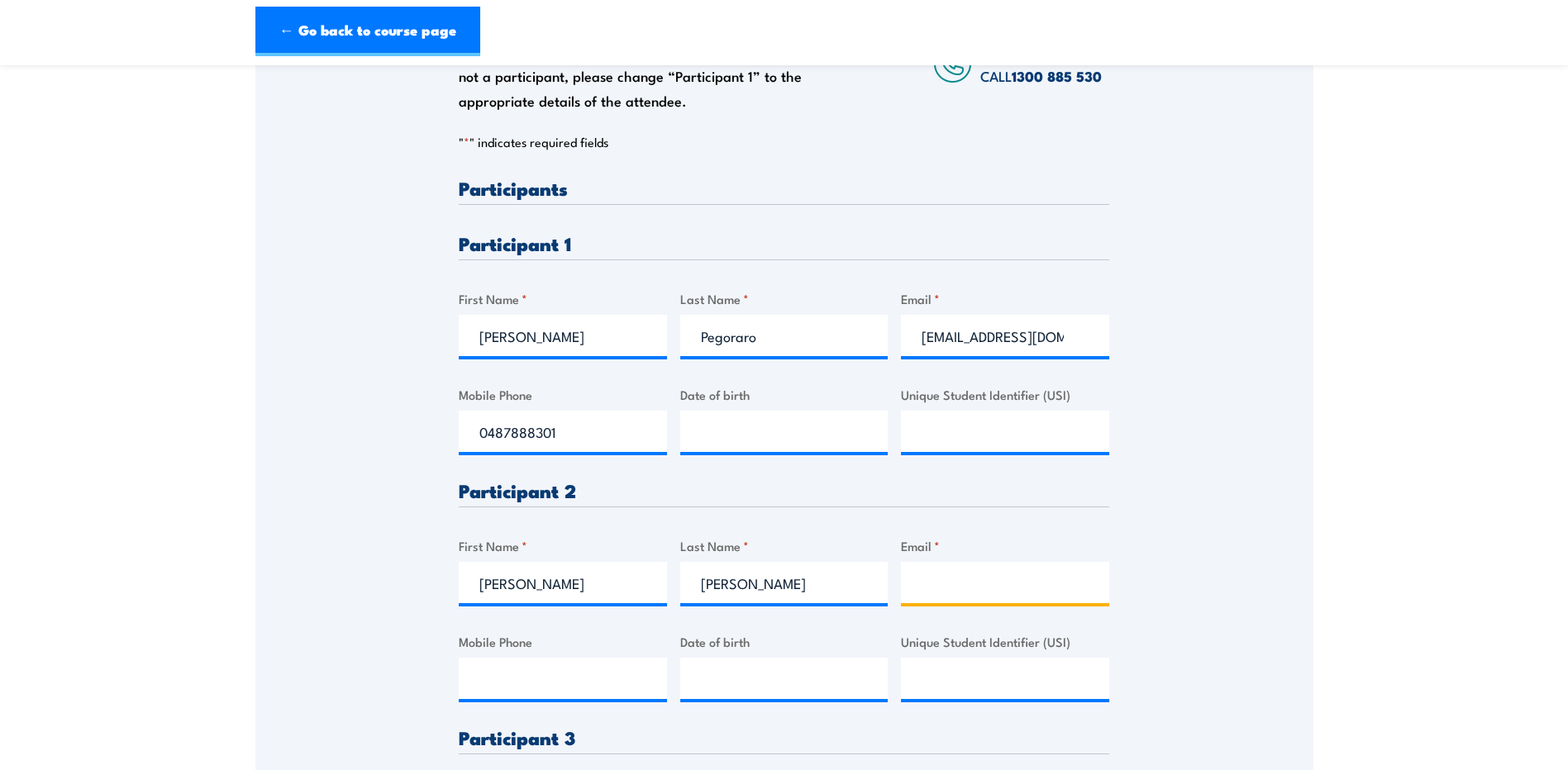
type input "[EMAIL_ADDRESS][DOMAIN_NAME]"
type input "0411747787"
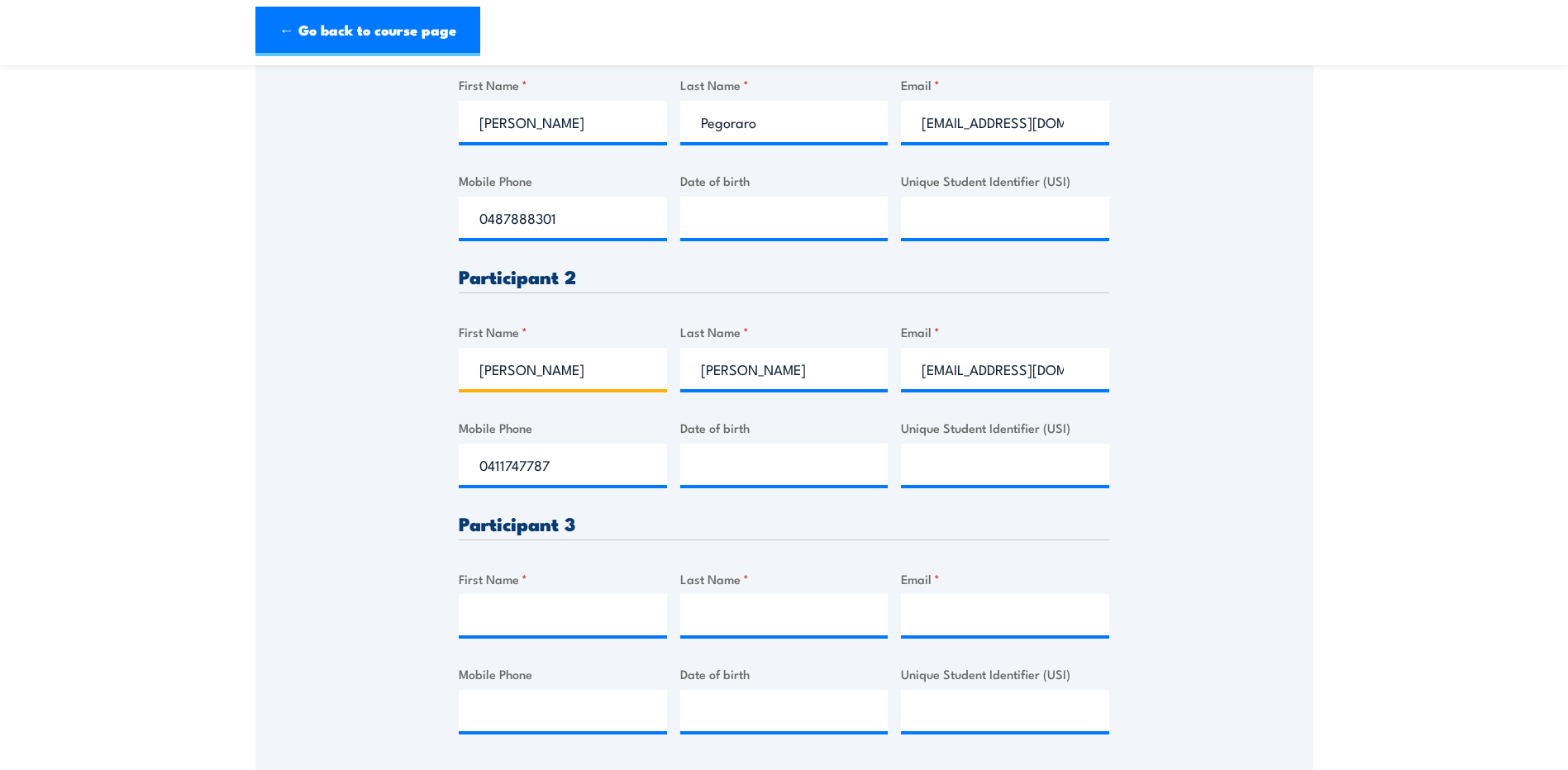
scroll to position [578, 0]
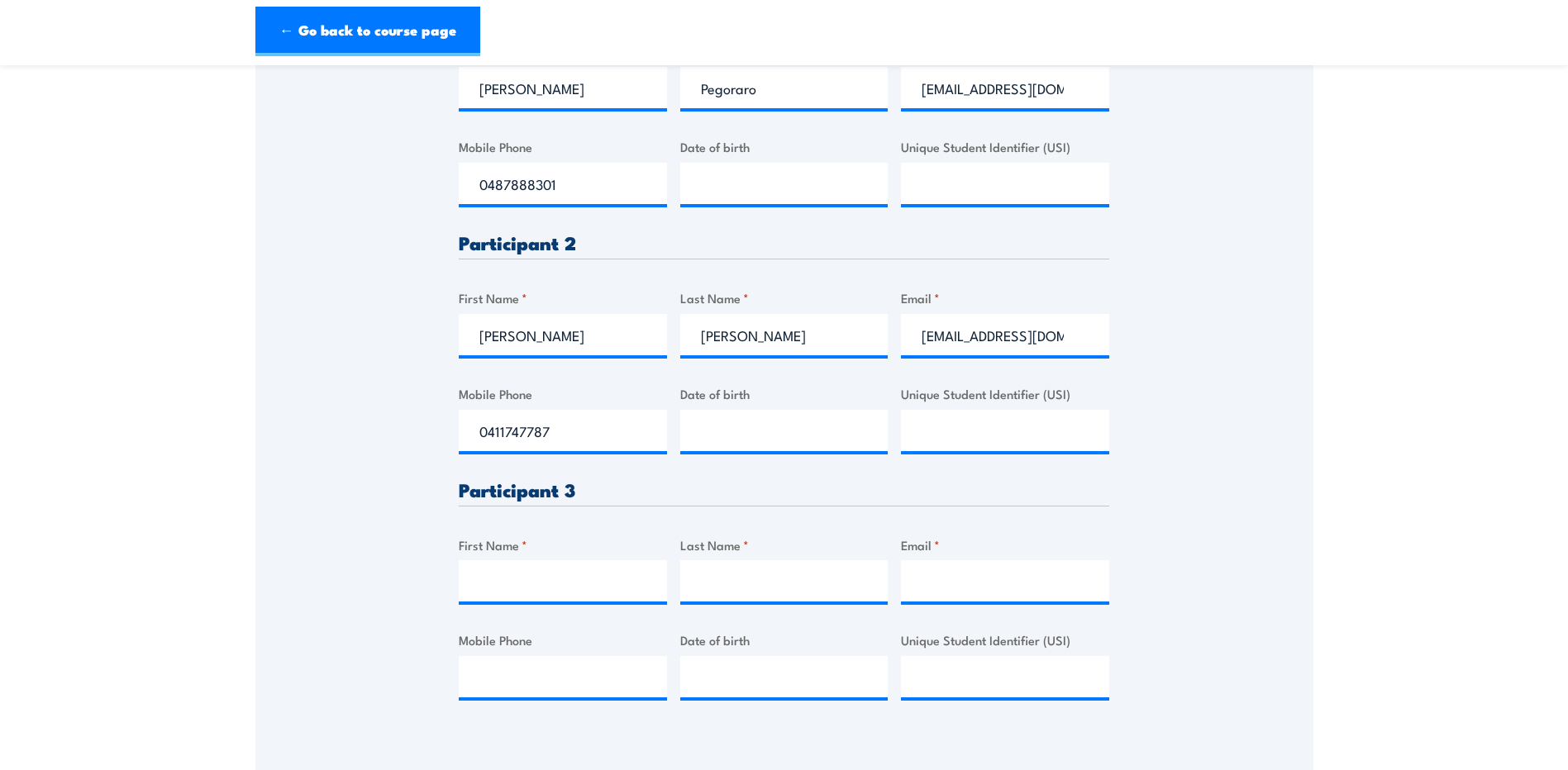
click at [587, 602] on div at bounding box center [562, 580] width 208 height 42
click at [569, 583] on input "First Name *" at bounding box center [562, 580] width 208 height 42
type input "Ramil"
type input "[PERSON_NAME]"
type input "[EMAIL_ADDRESS][DOMAIN_NAME]"
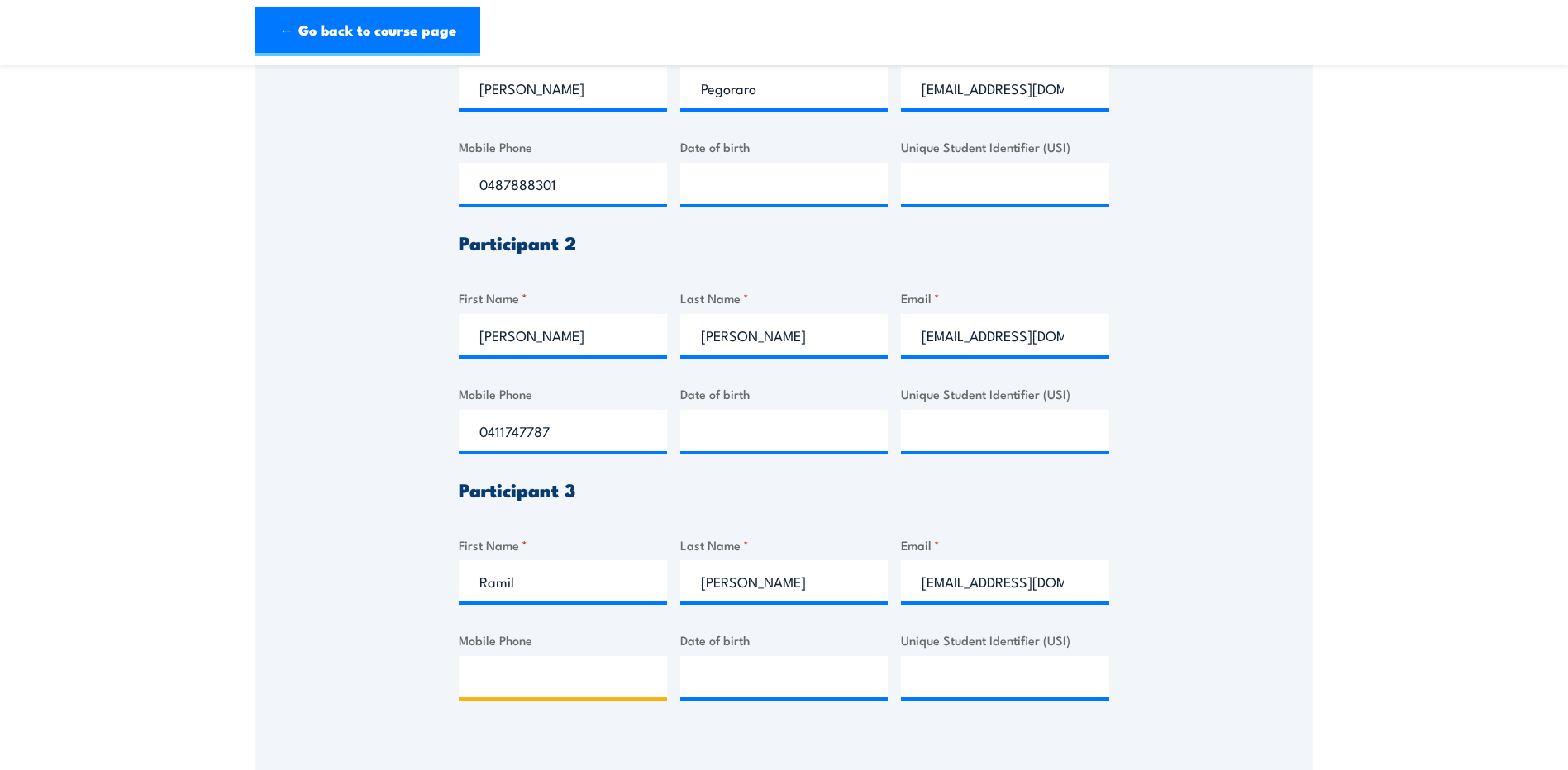
type input "0414687351"
click at [1221, 467] on div "Please provide names and contact details for each of the participants below. No…" at bounding box center [784, 221] width 1058 height 1024
